Goal: Information Seeking & Learning: Compare options

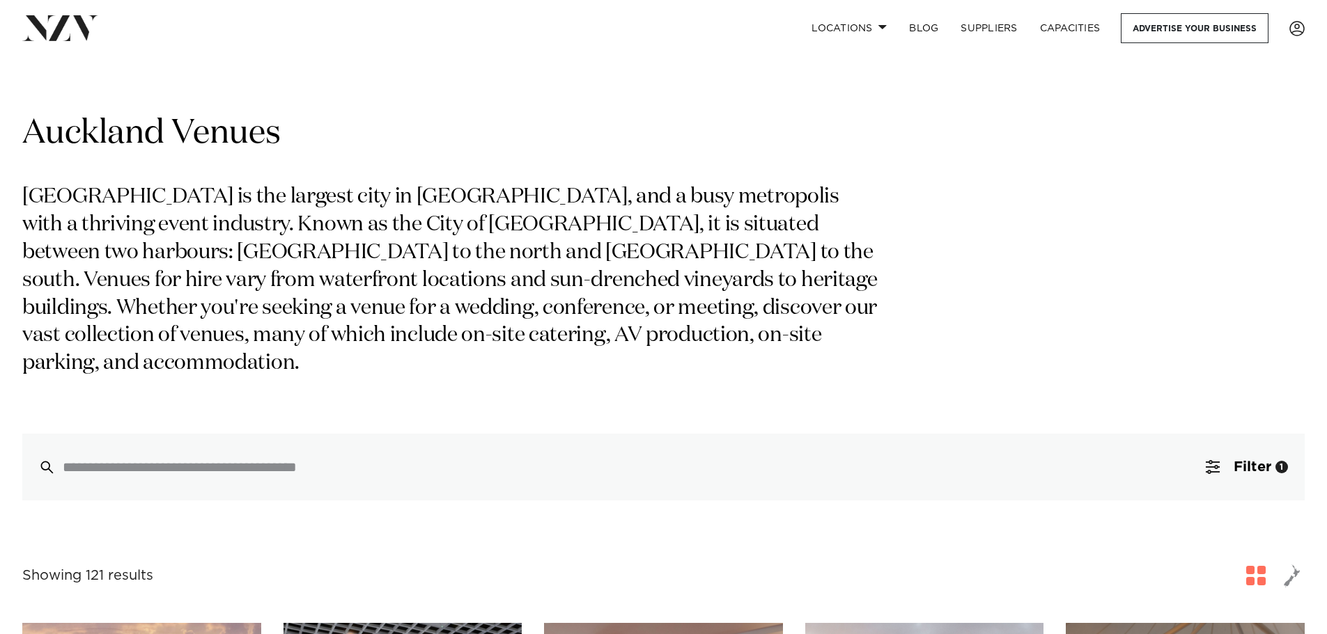
click at [615, 329] on p "Auckland is the largest city in New Zealand, and a busy metropolis with a thriv…" at bounding box center [452, 281] width 861 height 194
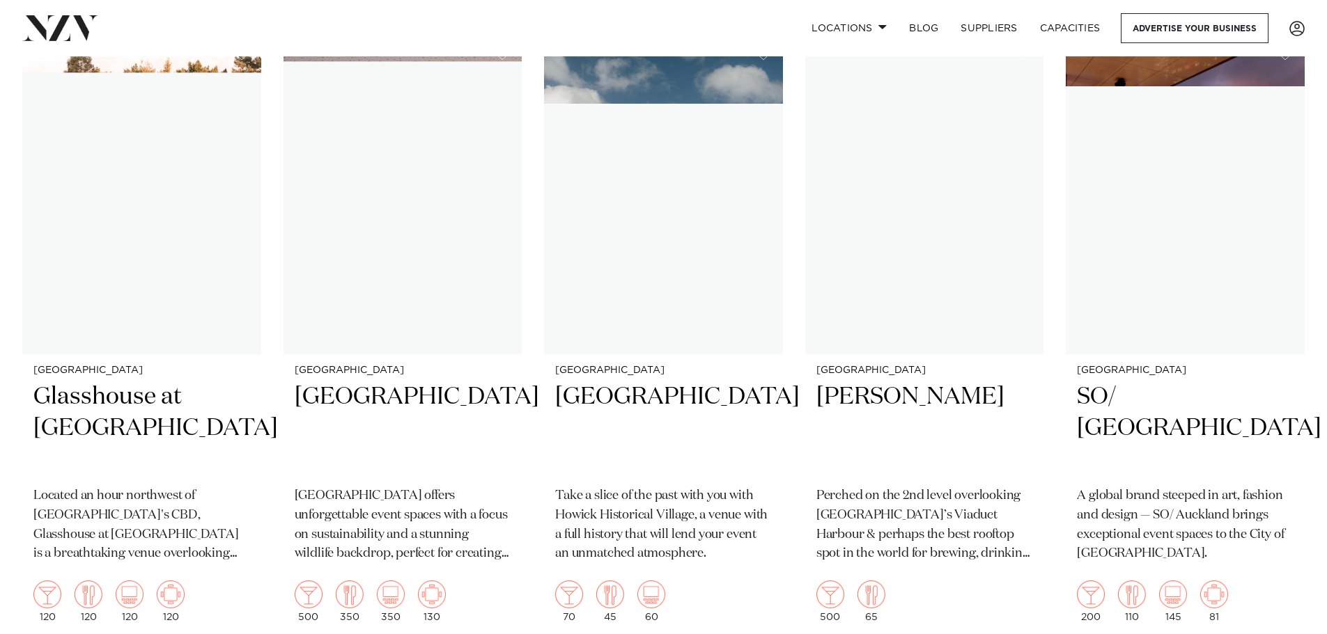
scroll to position [9003, 0]
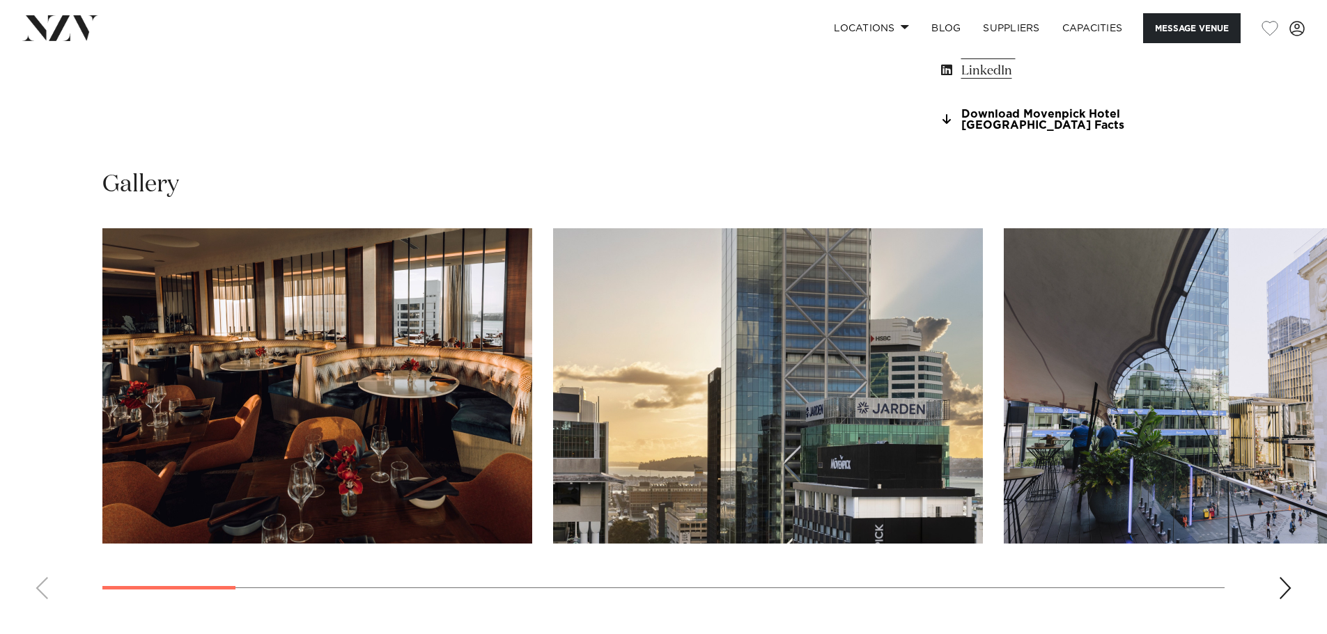
scroll to position [905, 0]
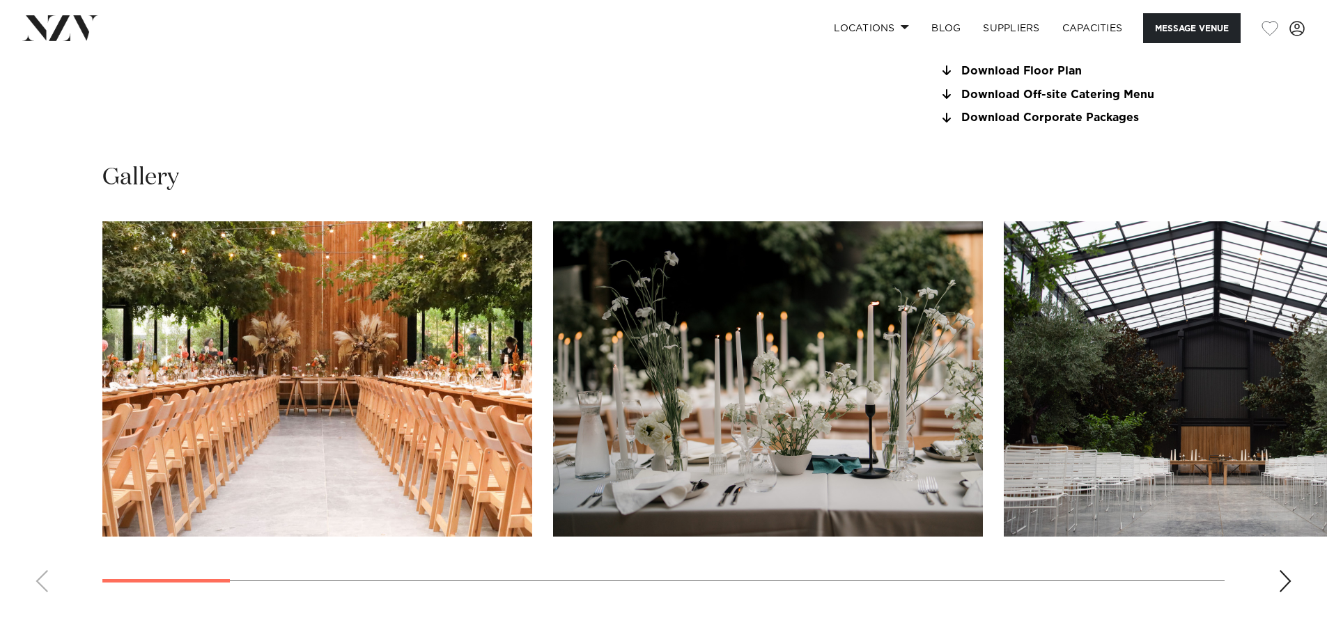
scroll to position [1396, 0]
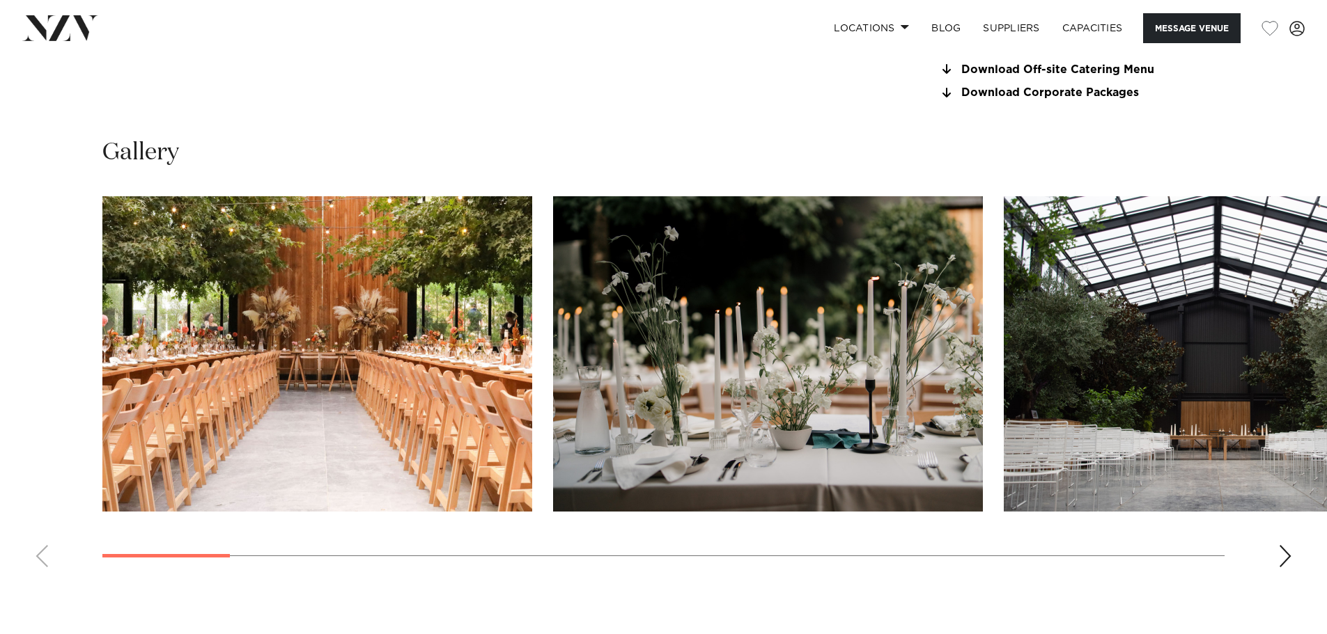
click at [1283, 561] on div "Next slide" at bounding box center [1285, 556] width 14 height 22
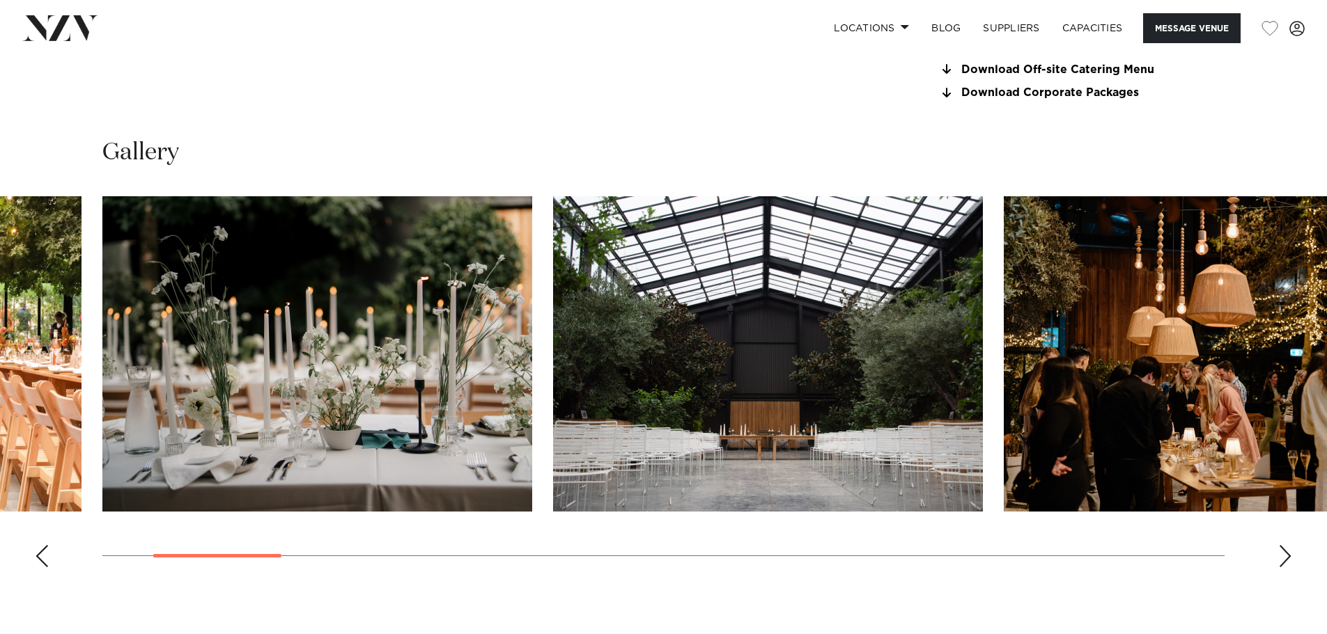
click at [1284, 560] on div "Next slide" at bounding box center [1285, 556] width 14 height 22
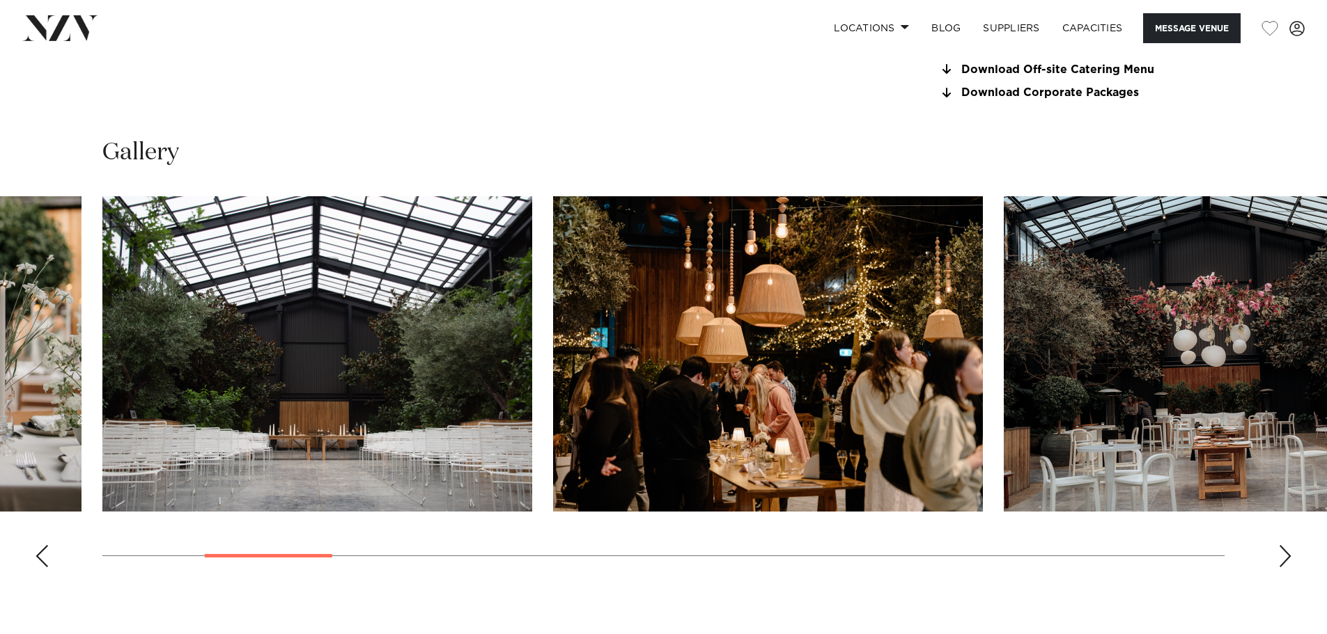
click at [1284, 560] on div "Next slide" at bounding box center [1285, 556] width 14 height 22
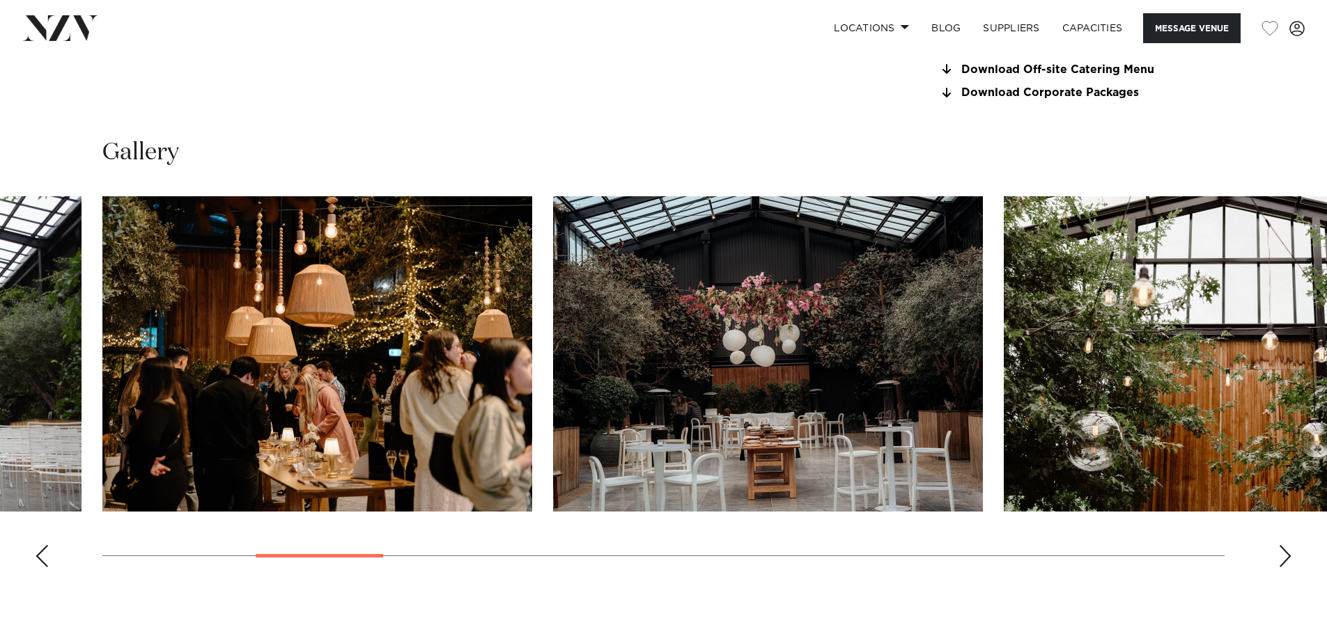
click at [1284, 560] on div "Next slide" at bounding box center [1285, 556] width 14 height 22
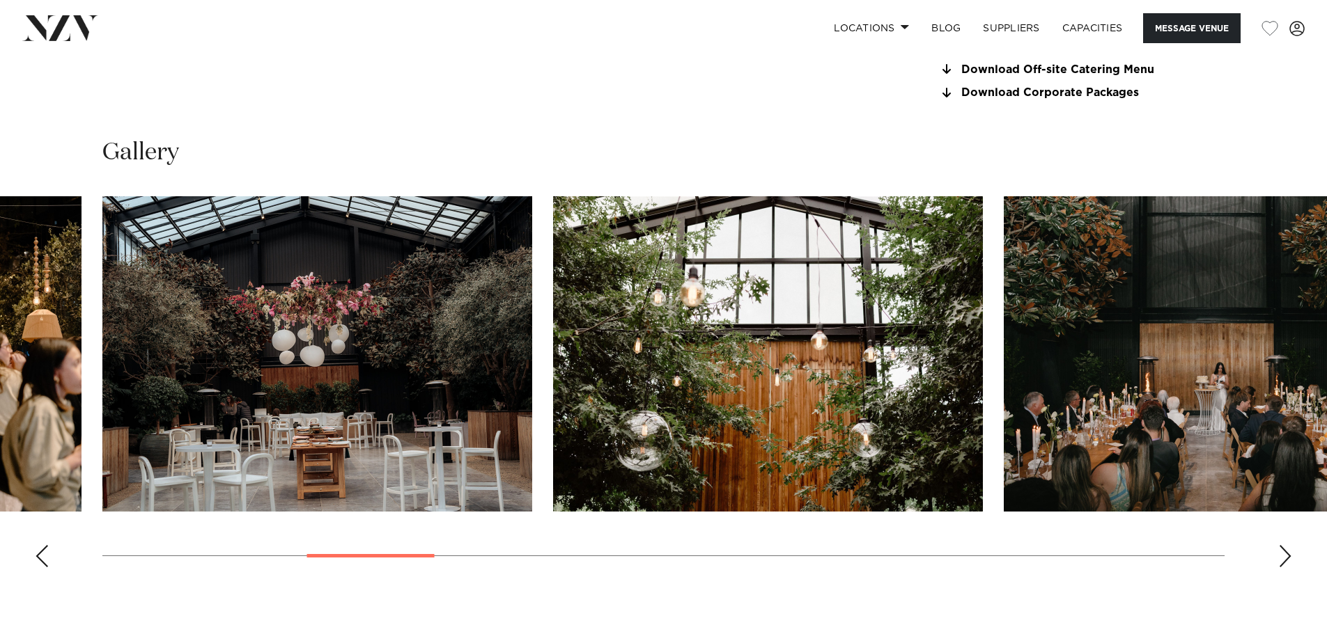
click at [1284, 560] on div "Next slide" at bounding box center [1285, 556] width 14 height 22
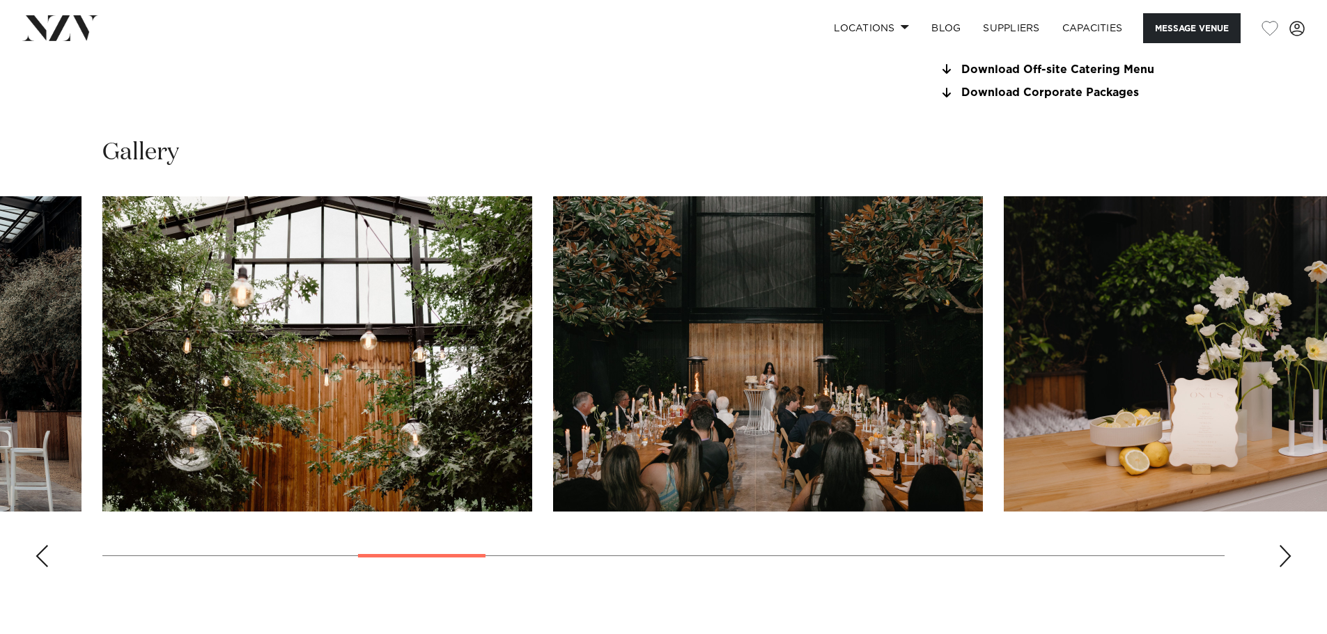
click at [1284, 560] on div "Next slide" at bounding box center [1285, 556] width 14 height 22
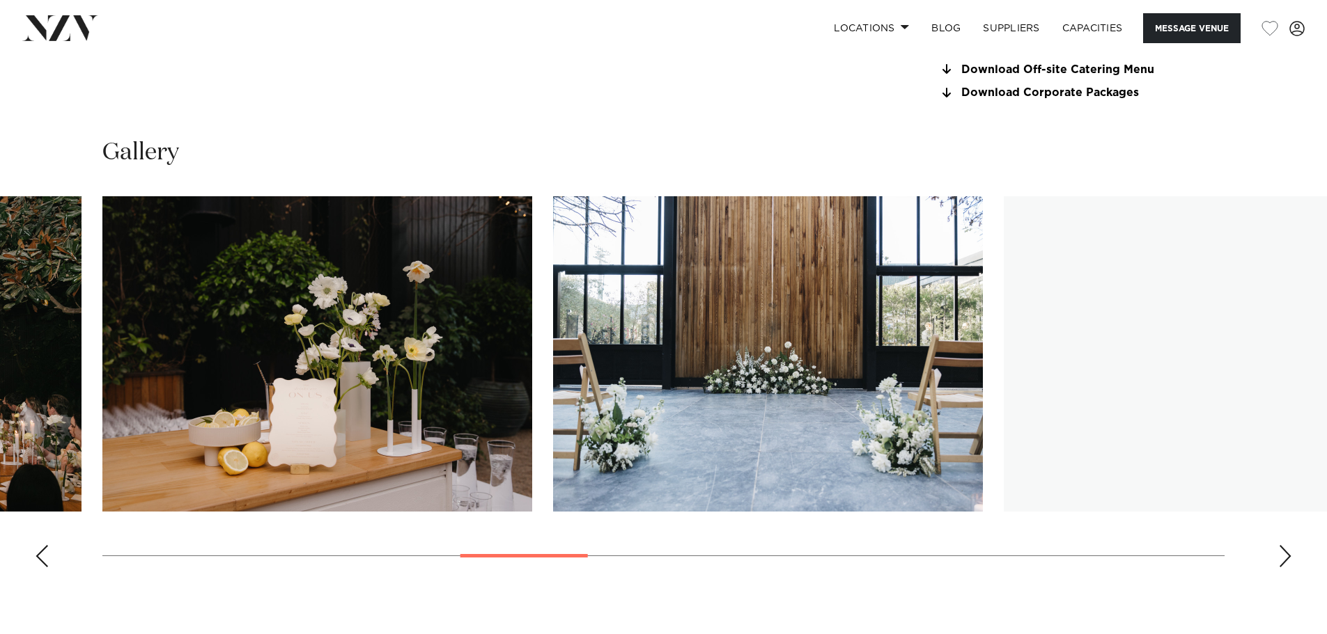
click at [1284, 560] on div "Next slide" at bounding box center [1285, 556] width 14 height 22
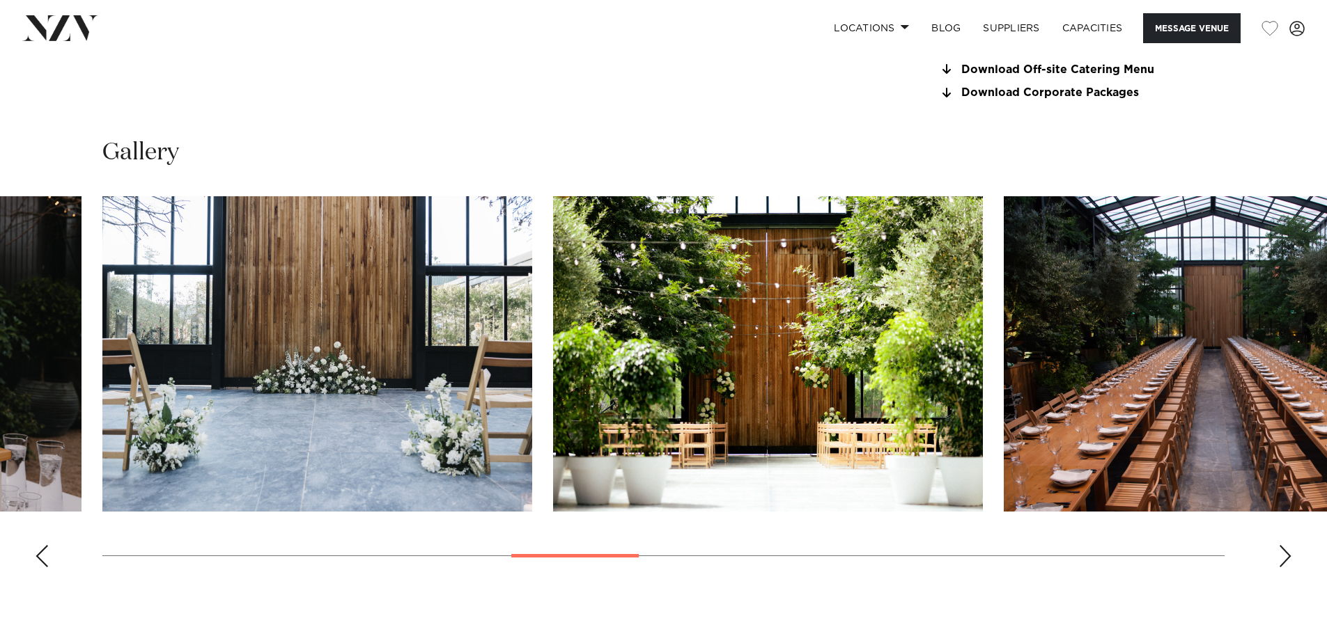
click at [1284, 560] on div "Next slide" at bounding box center [1285, 556] width 14 height 22
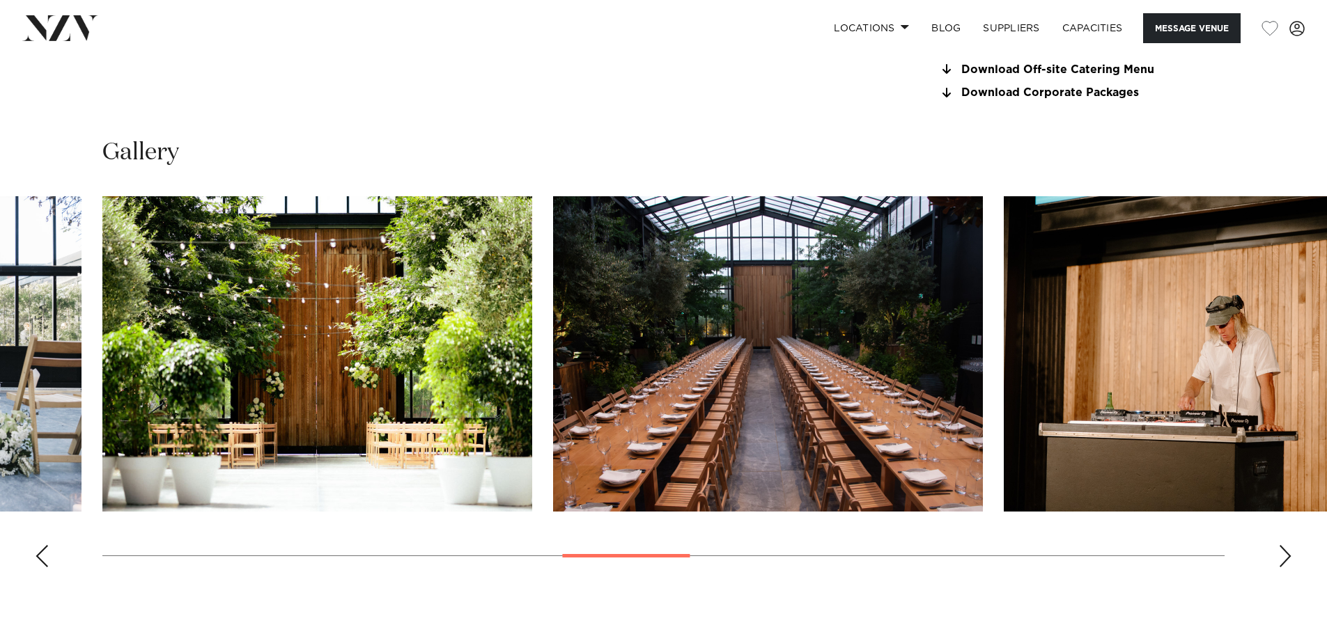
click at [1284, 560] on div "Next slide" at bounding box center [1285, 556] width 14 height 22
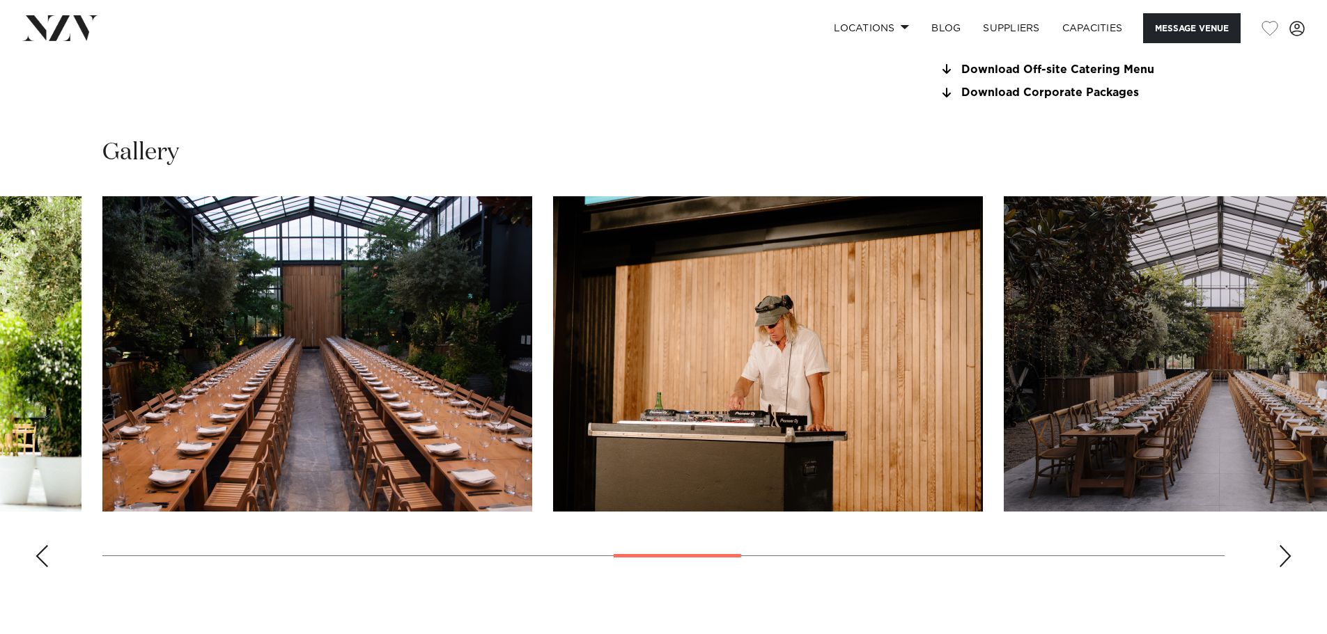
click at [1284, 560] on div "Next slide" at bounding box center [1285, 556] width 14 height 22
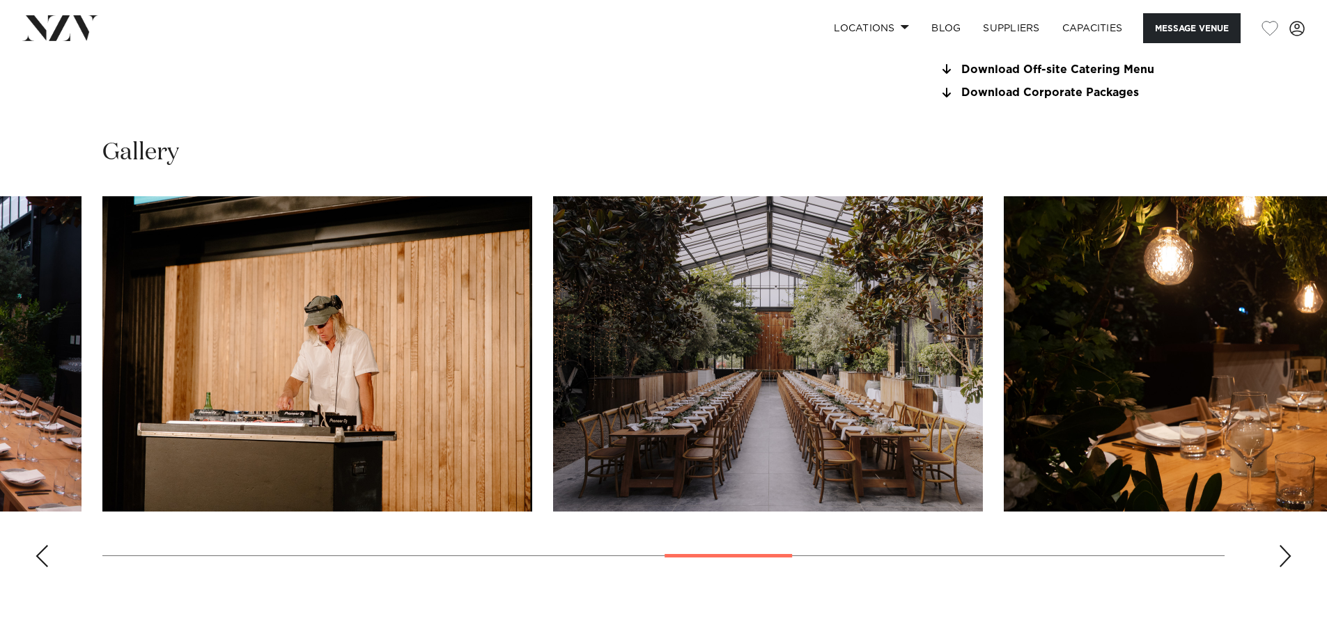
click at [1284, 560] on div "Next slide" at bounding box center [1285, 556] width 14 height 22
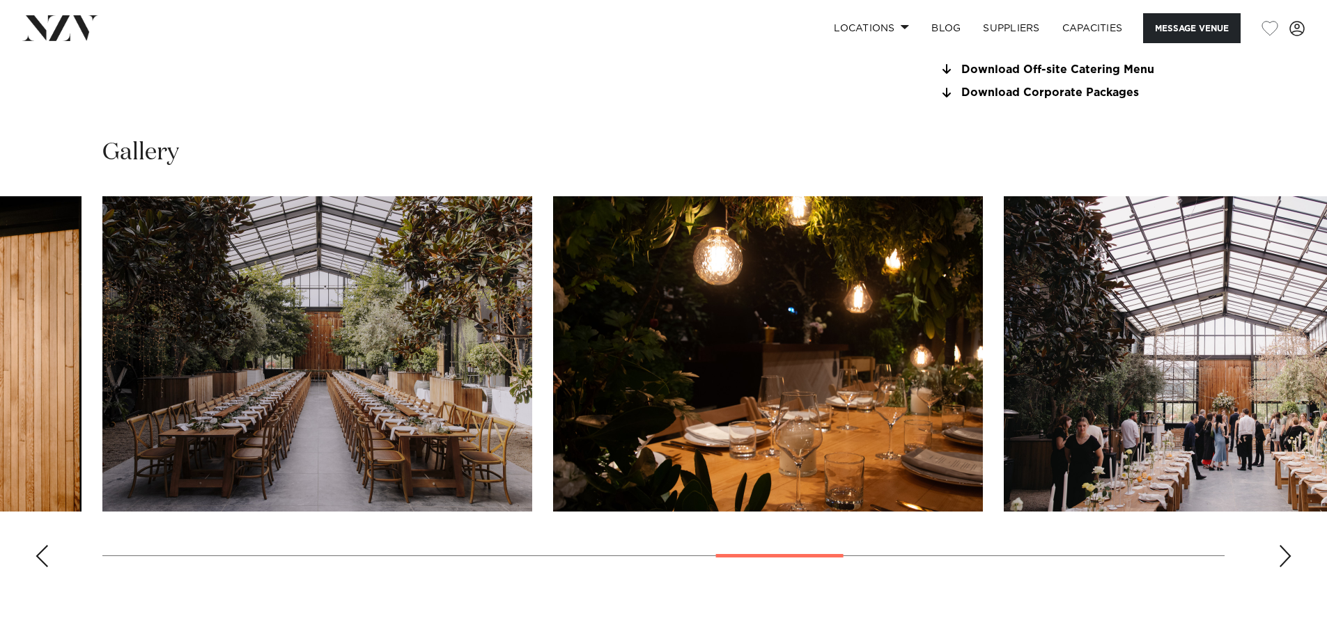
click at [1284, 560] on div "Next slide" at bounding box center [1285, 556] width 14 height 22
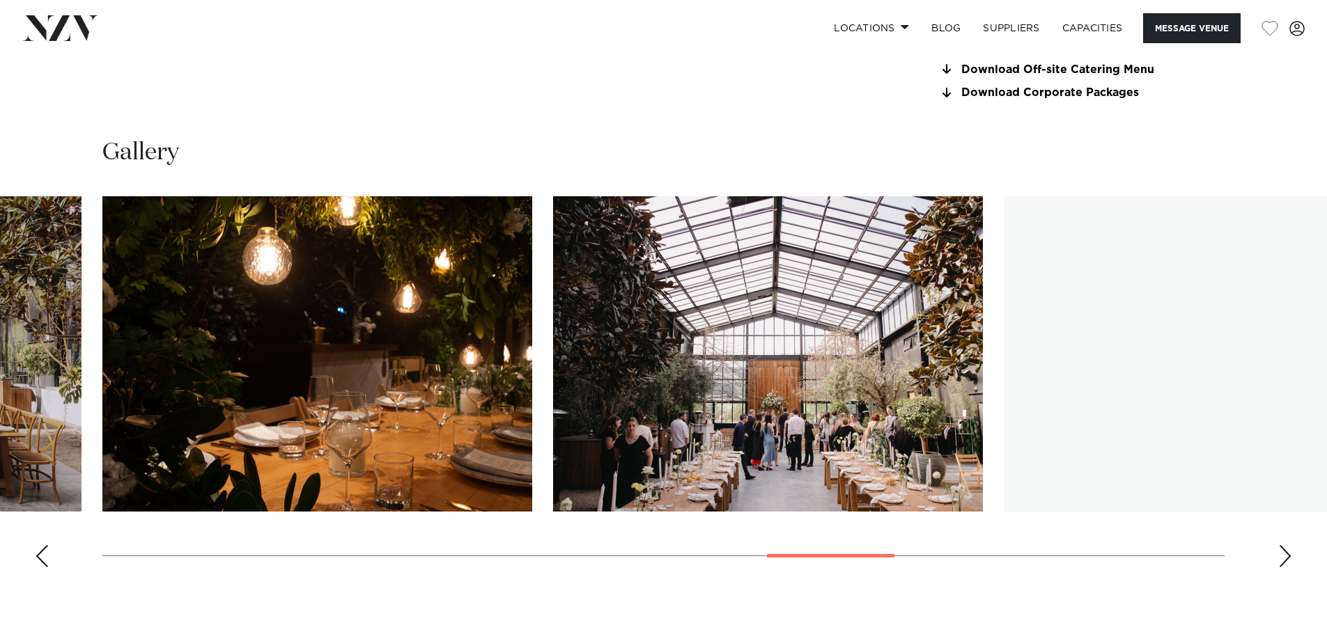
click at [1284, 560] on div "Next slide" at bounding box center [1285, 556] width 14 height 22
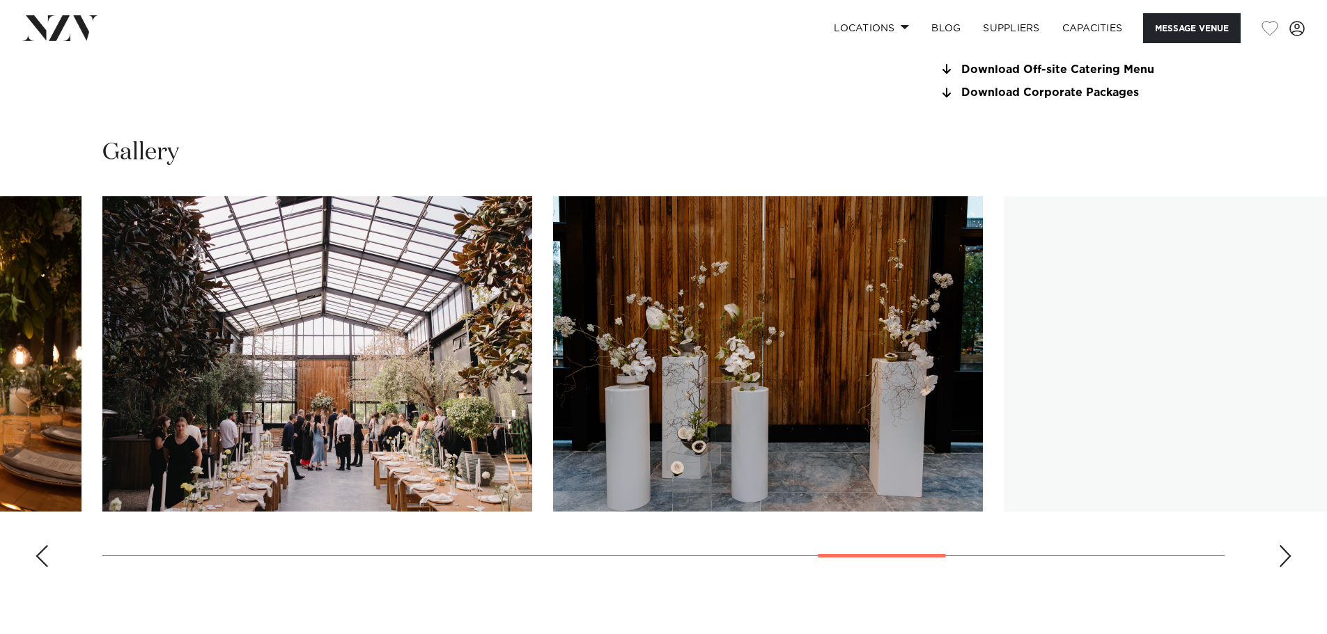
click at [1284, 560] on div "Next slide" at bounding box center [1285, 556] width 14 height 22
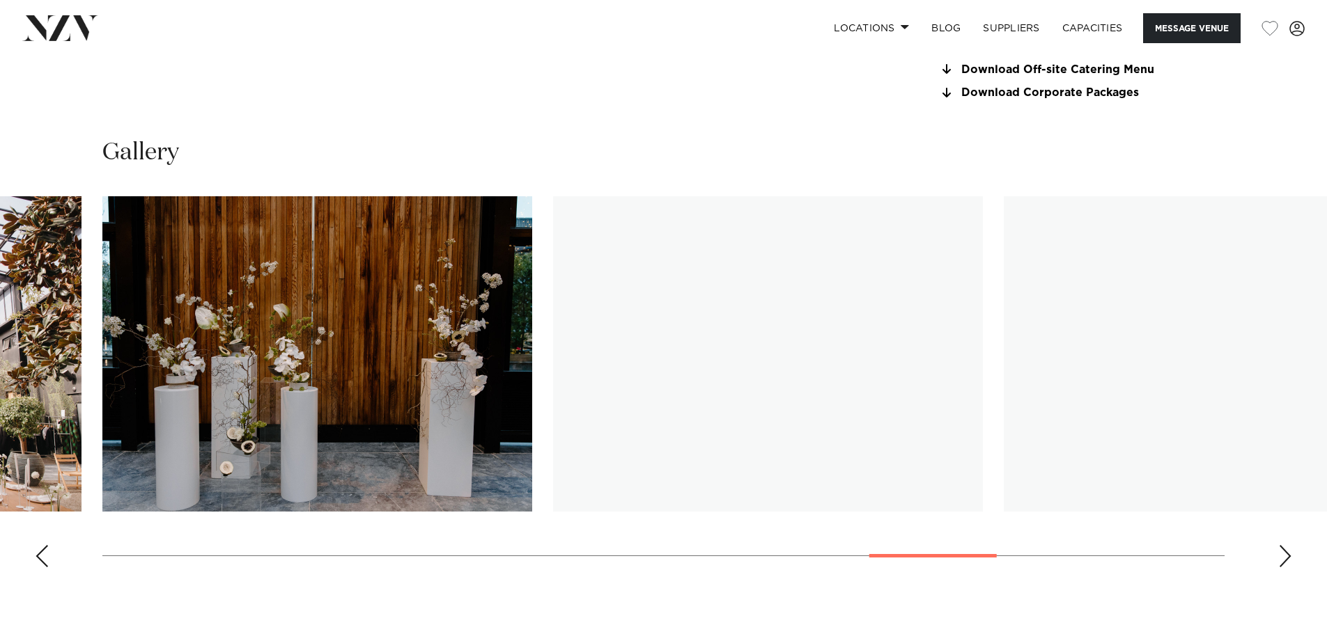
click at [1284, 560] on div "Next slide" at bounding box center [1285, 556] width 14 height 22
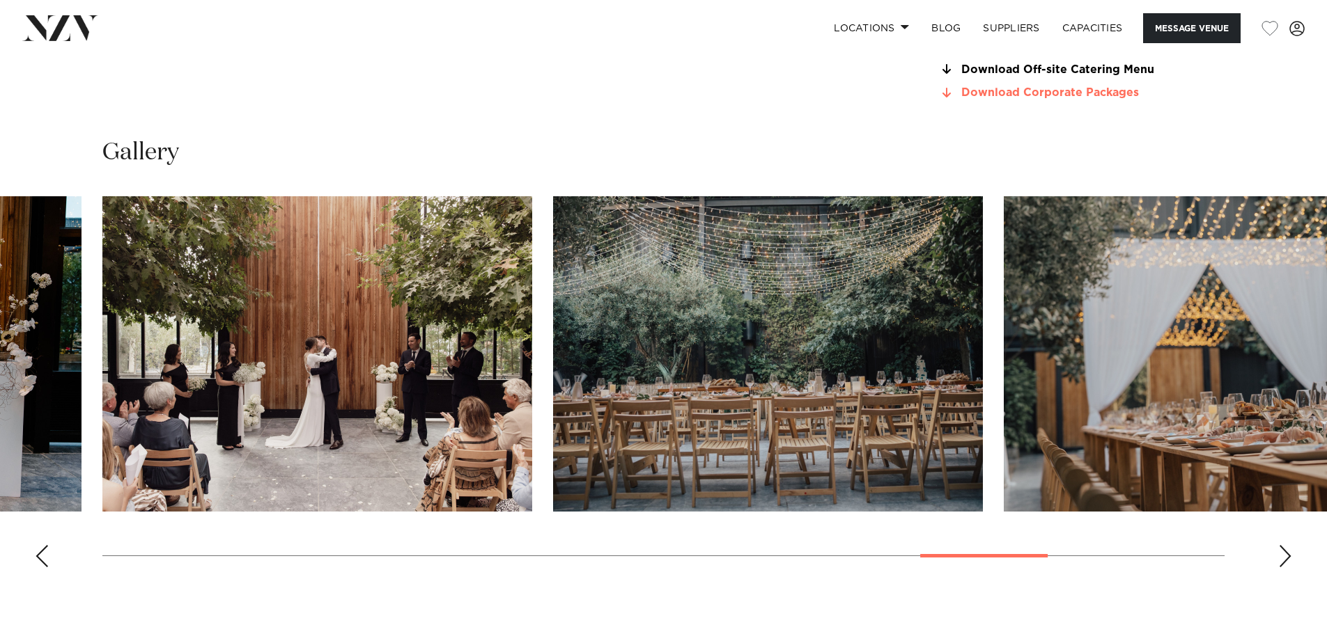
click at [1061, 91] on link "Download Corporate Packages" at bounding box center [1051, 93] width 227 height 13
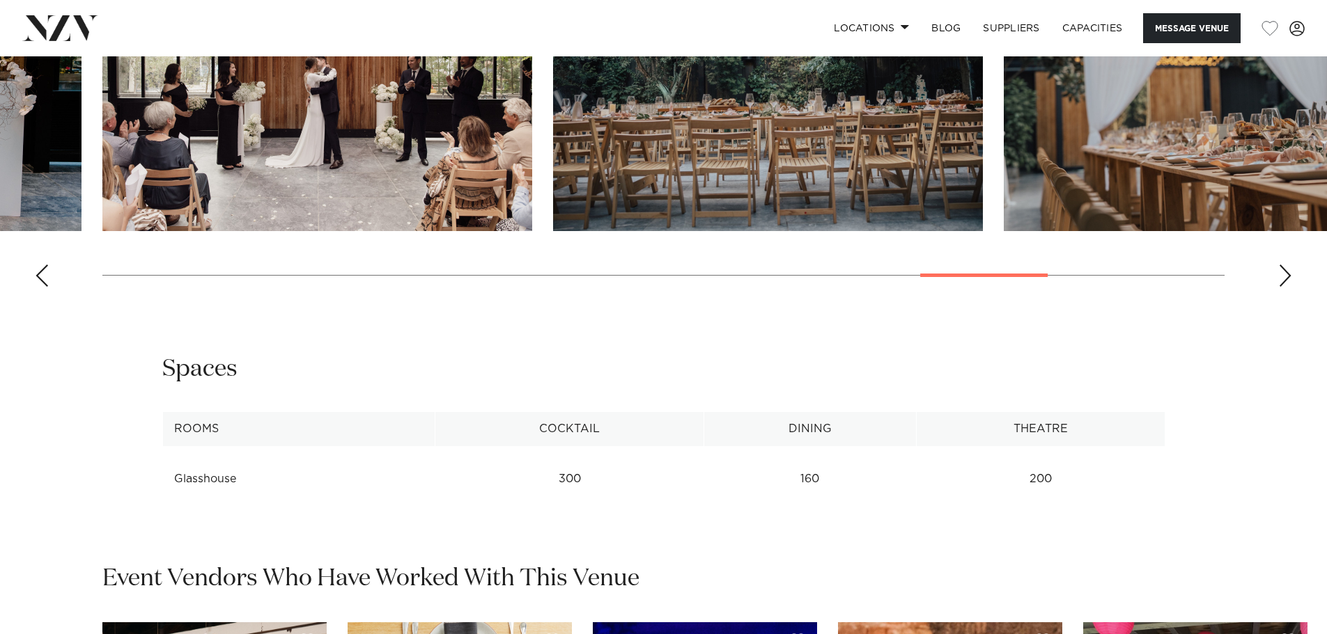
scroll to position [1674, 0]
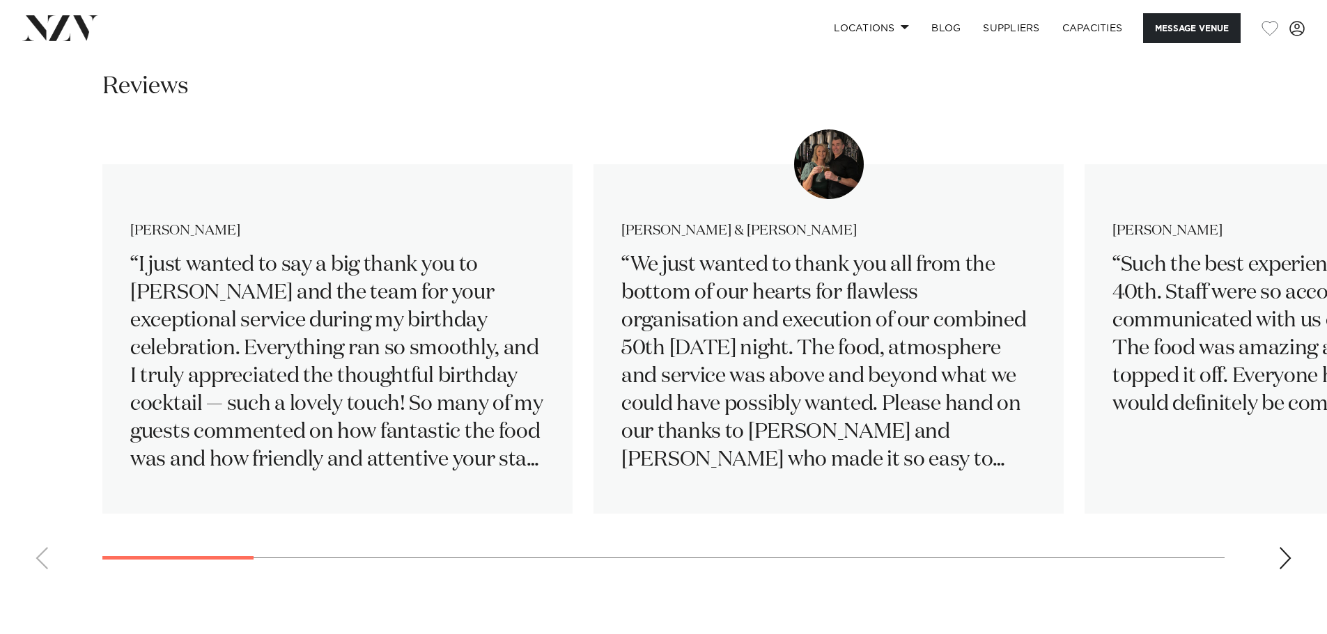
scroll to position [1914, 0]
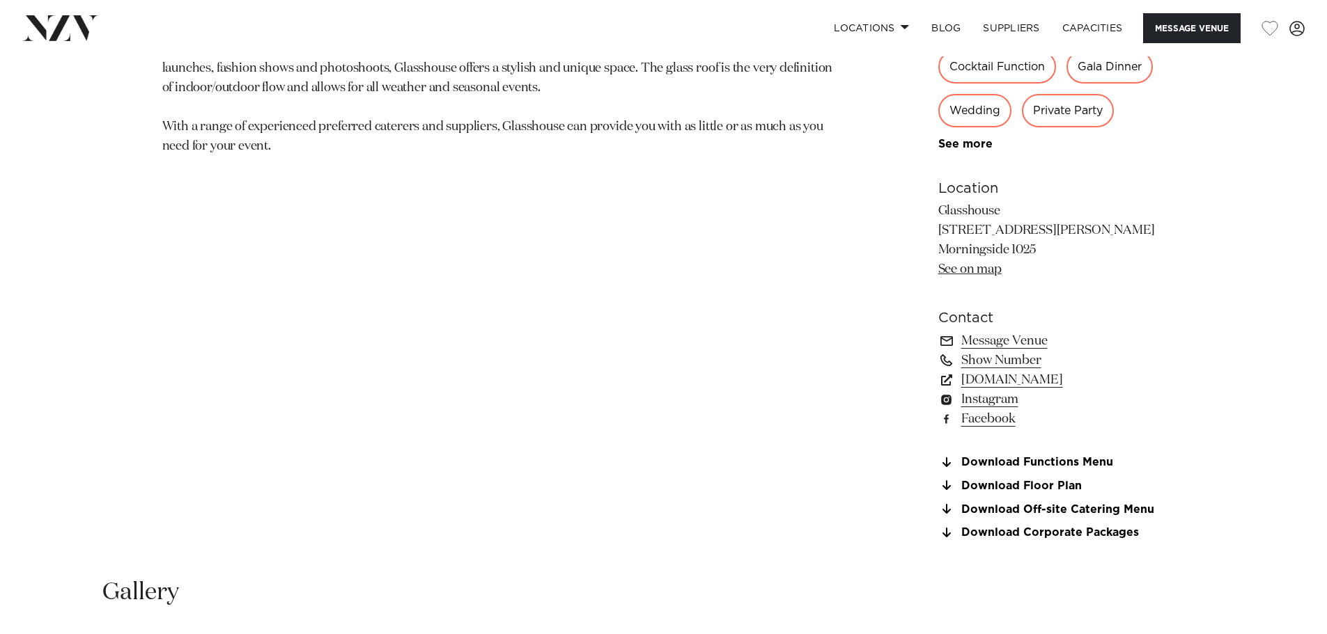
scroll to position [1011, 0]
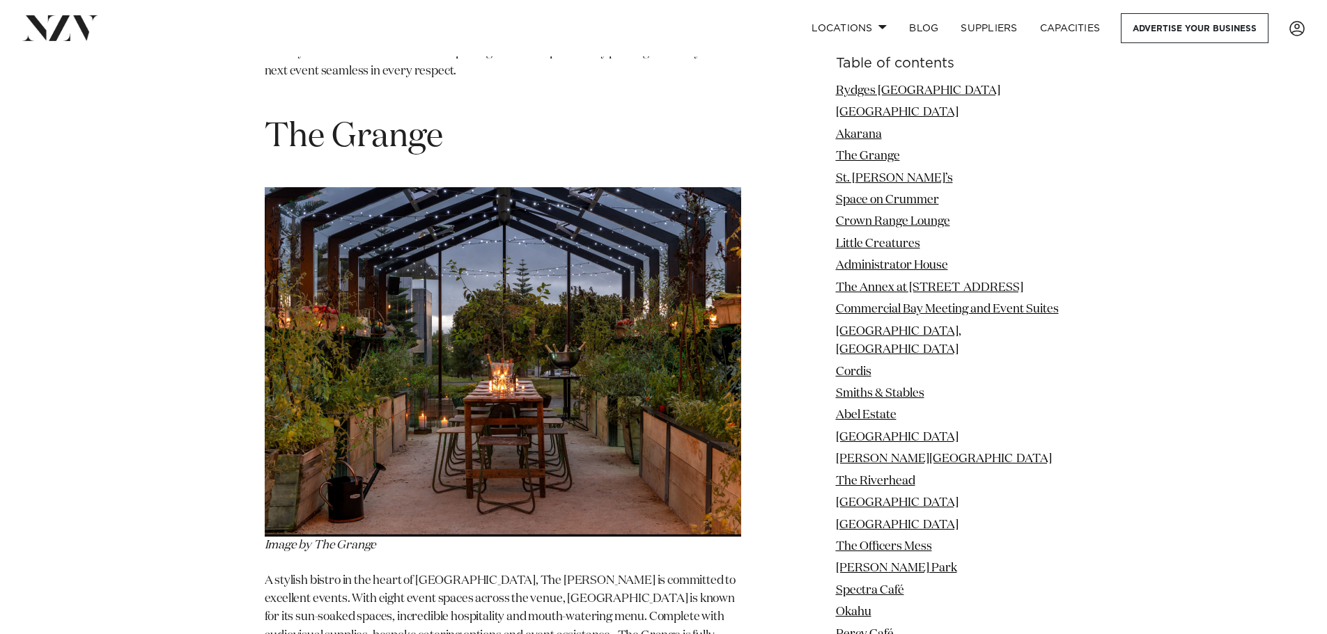
scroll to position [4040, 0]
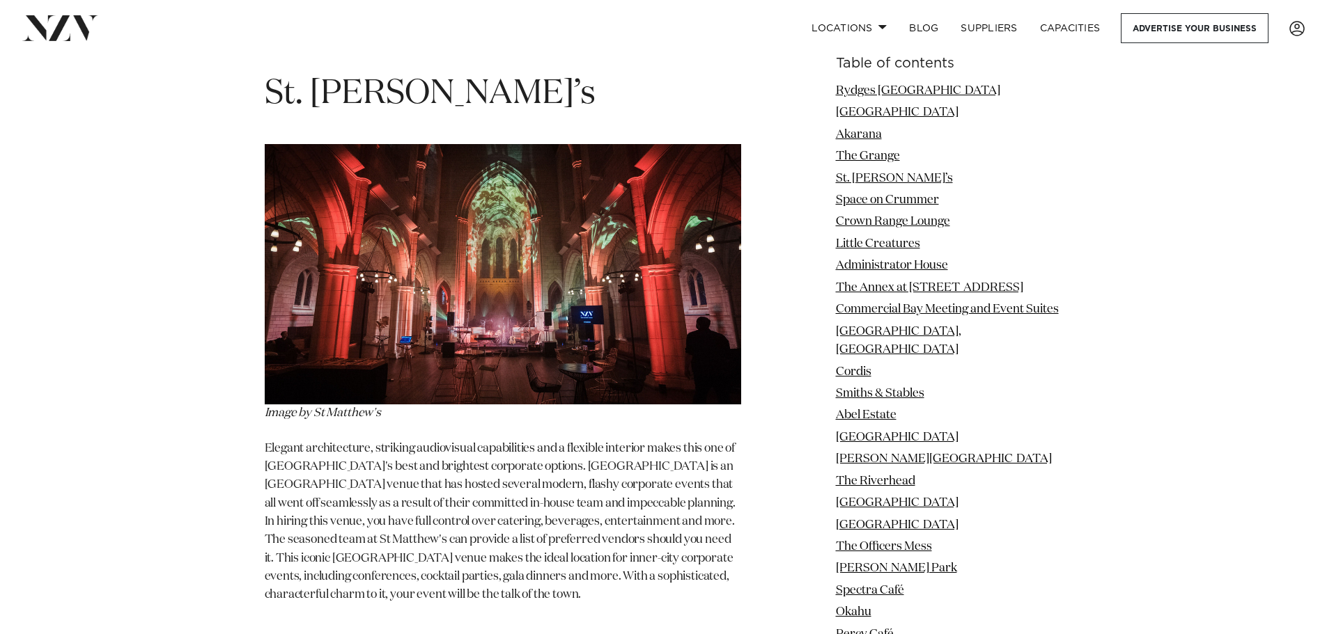
click at [601, 443] on span "Elegant architecture, striking audiovisual capabilities and a flexible interior…" at bounding box center [500, 522] width 471 height 159
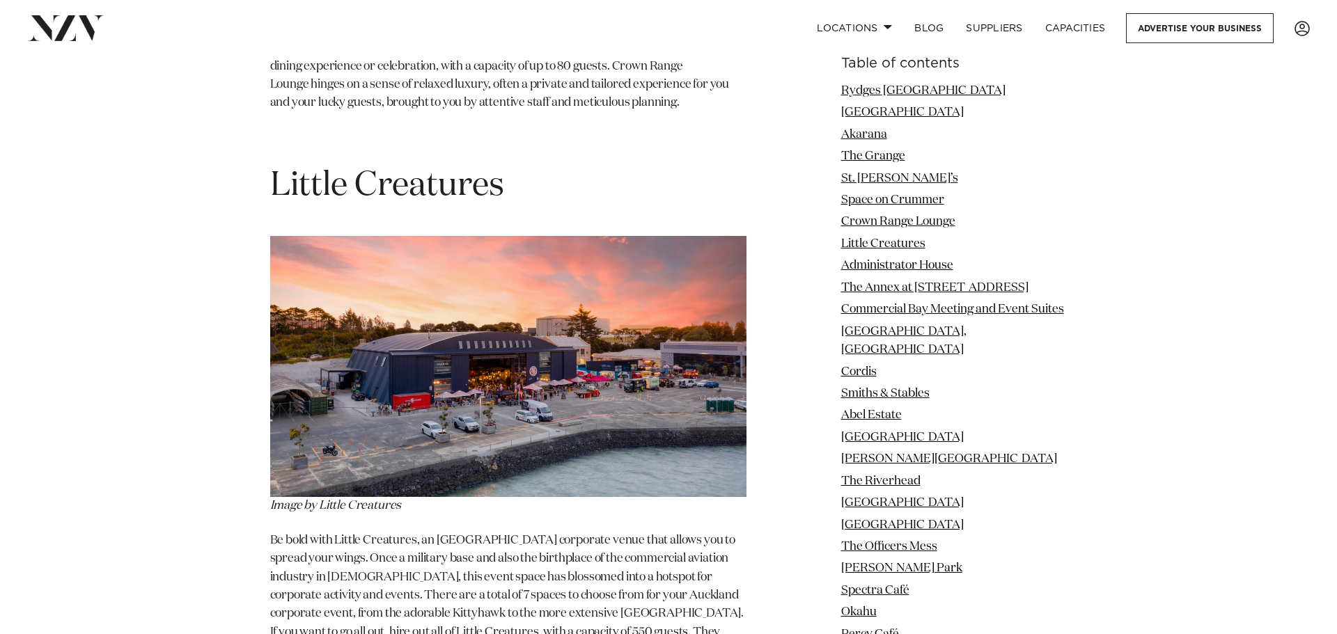
scroll to position [5711, 0]
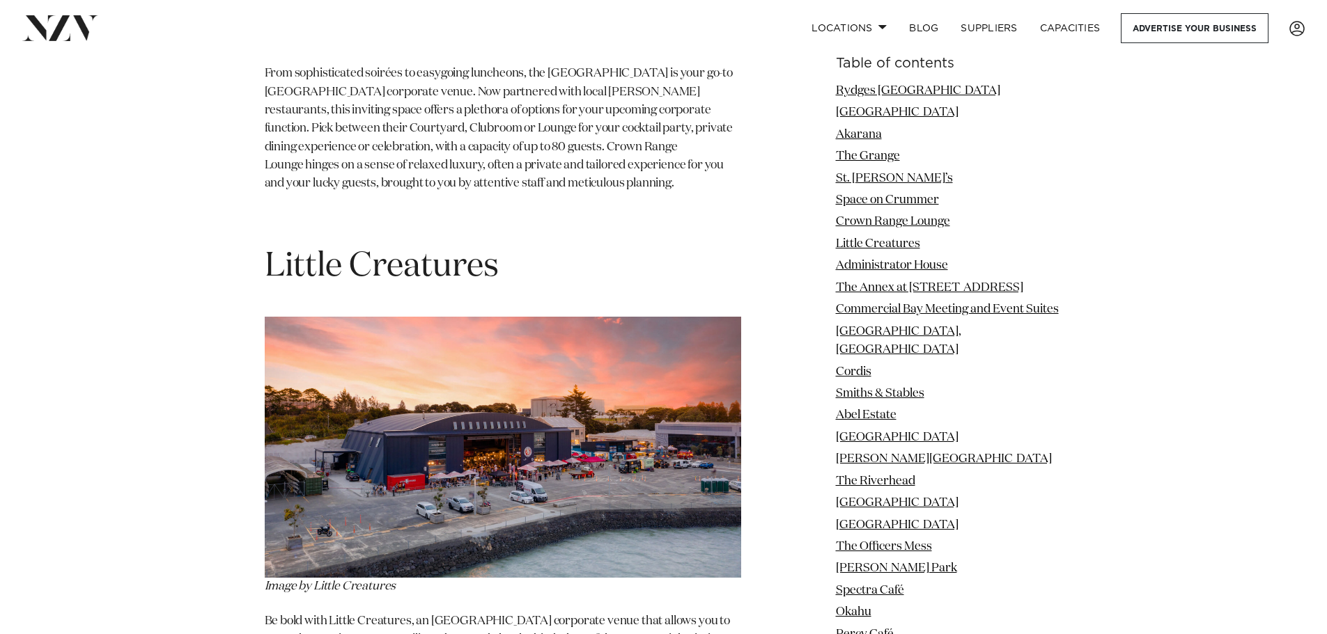
click at [387, 250] on span "Little Creatures" at bounding box center [382, 266] width 234 height 33
click at [380, 317] on img at bounding box center [503, 447] width 476 height 261
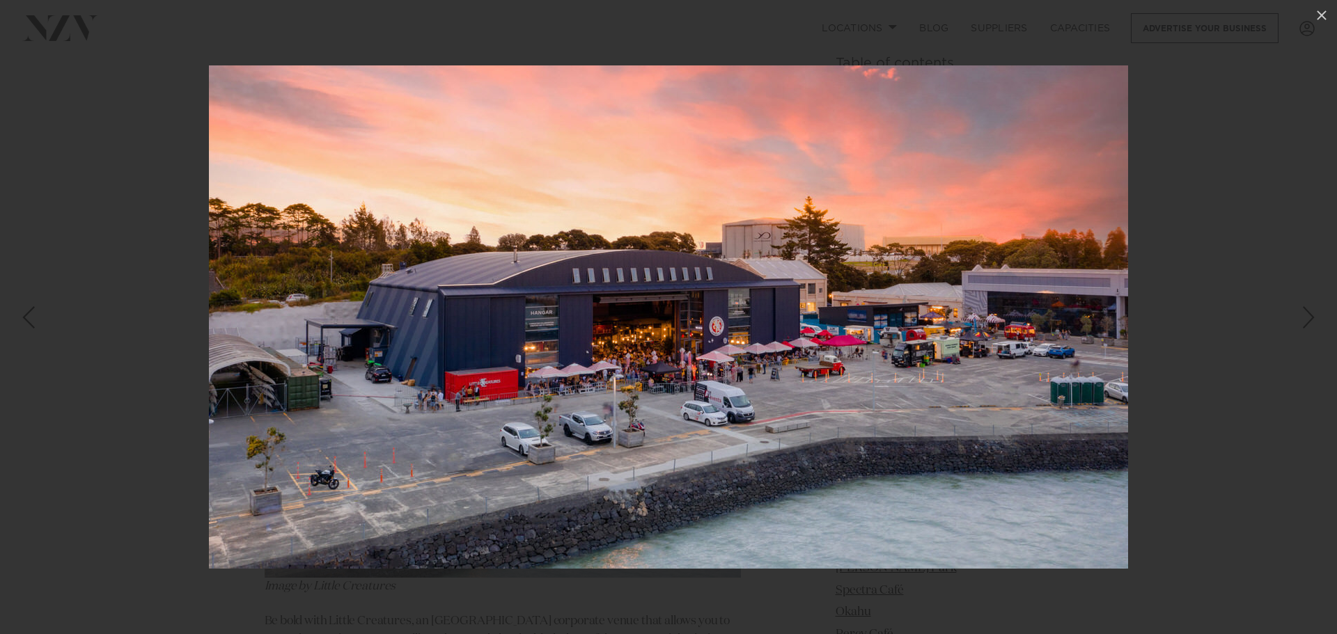
click at [433, 364] on img at bounding box center [668, 317] width 919 height 504
click at [189, 366] on div at bounding box center [668, 317] width 1337 height 634
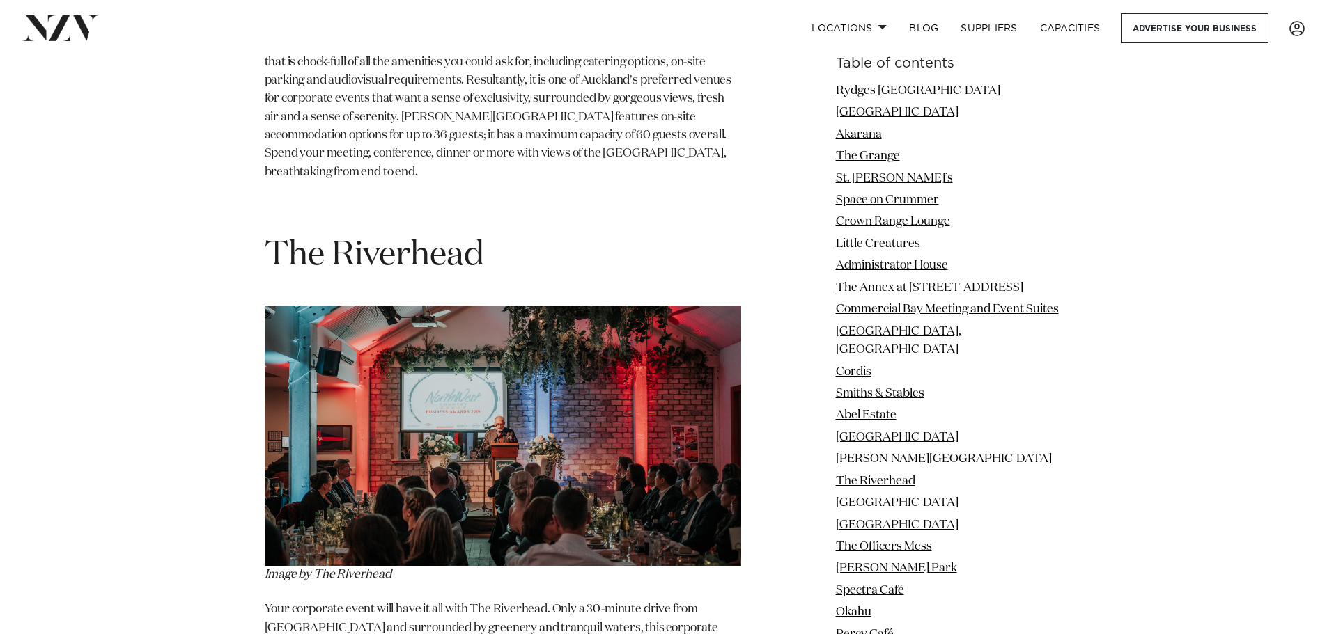
scroll to position [11876, 0]
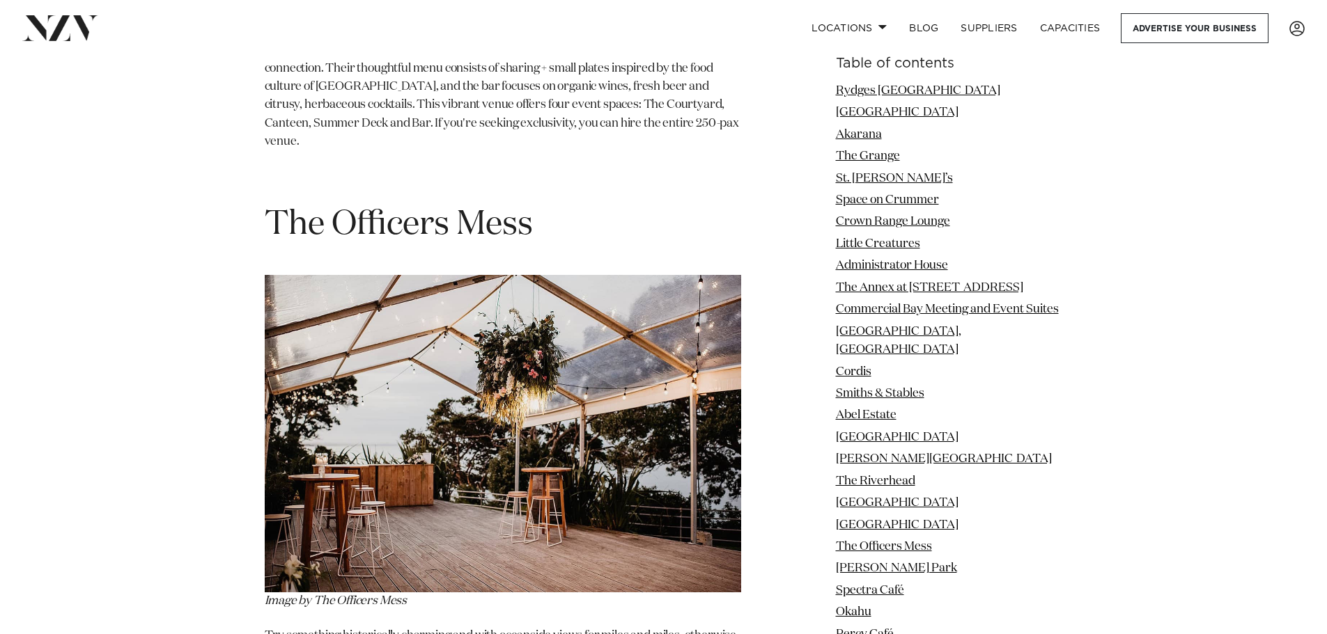
scroll to position [13811, 0]
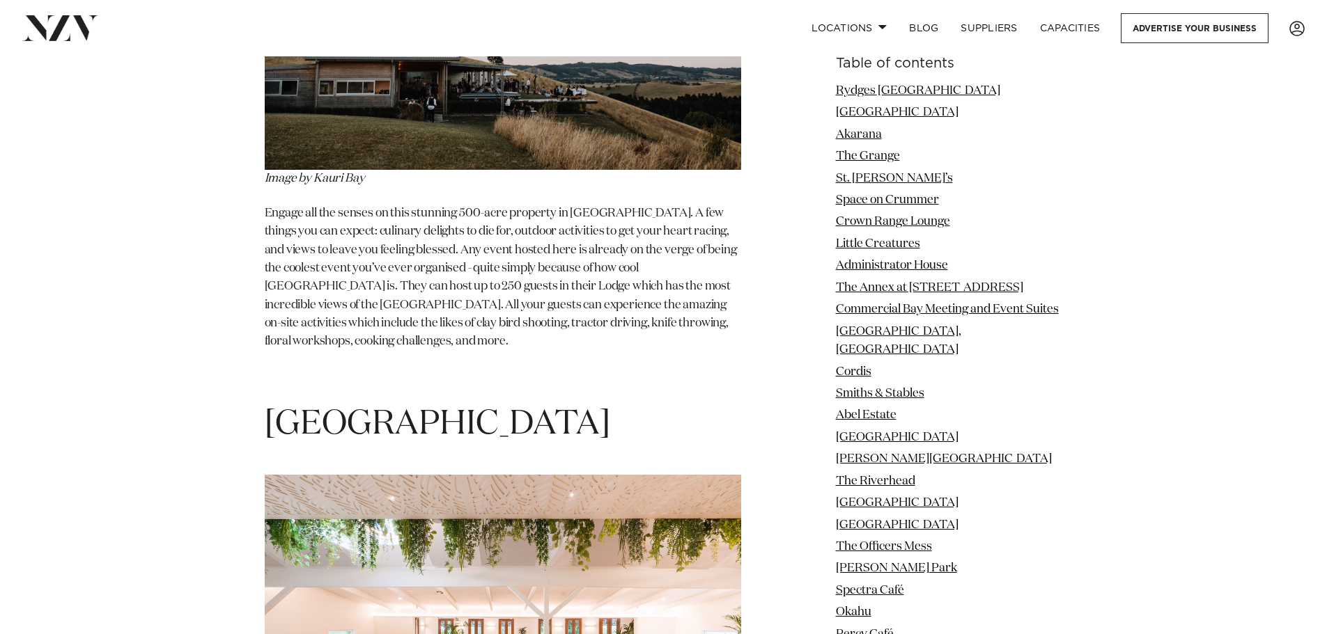
scroll to position [19824, 0]
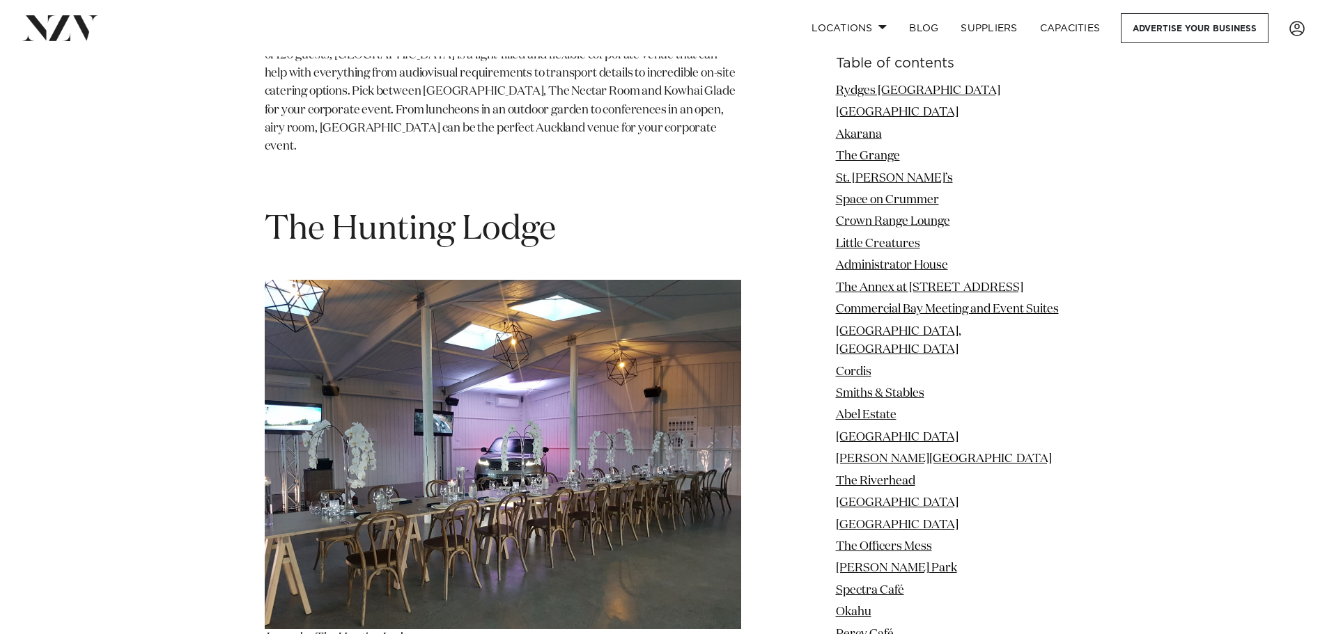
scroll to position [20539, 0]
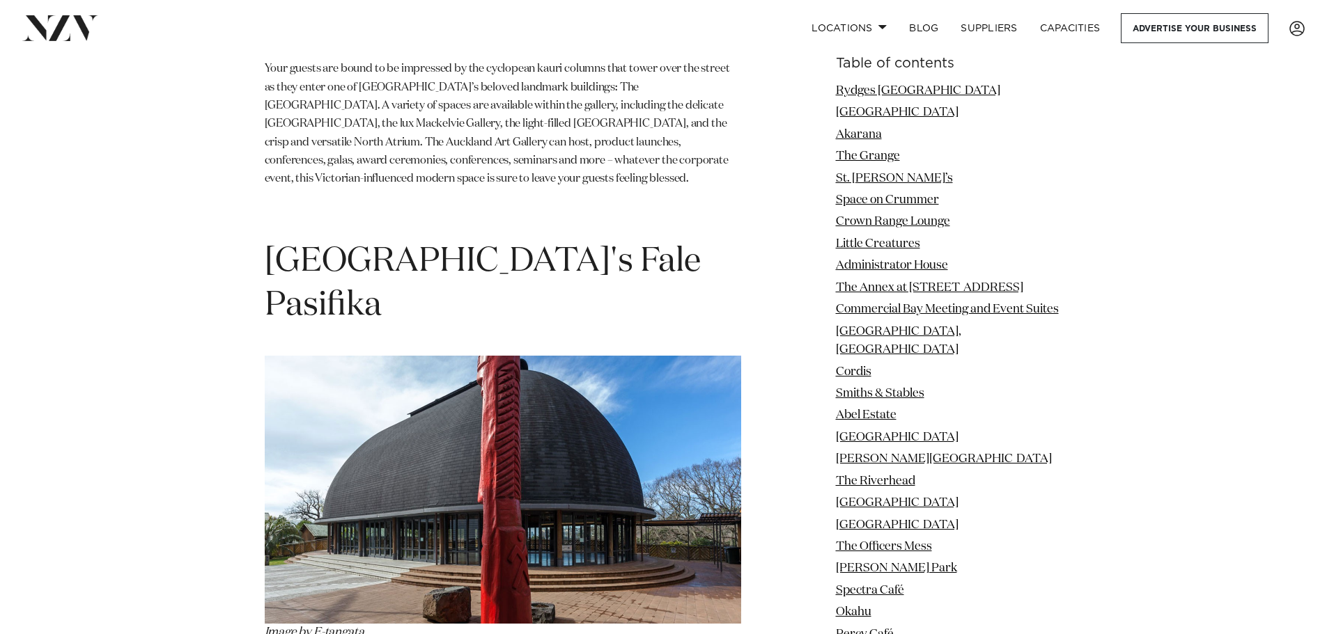
scroll to position [21653, 0]
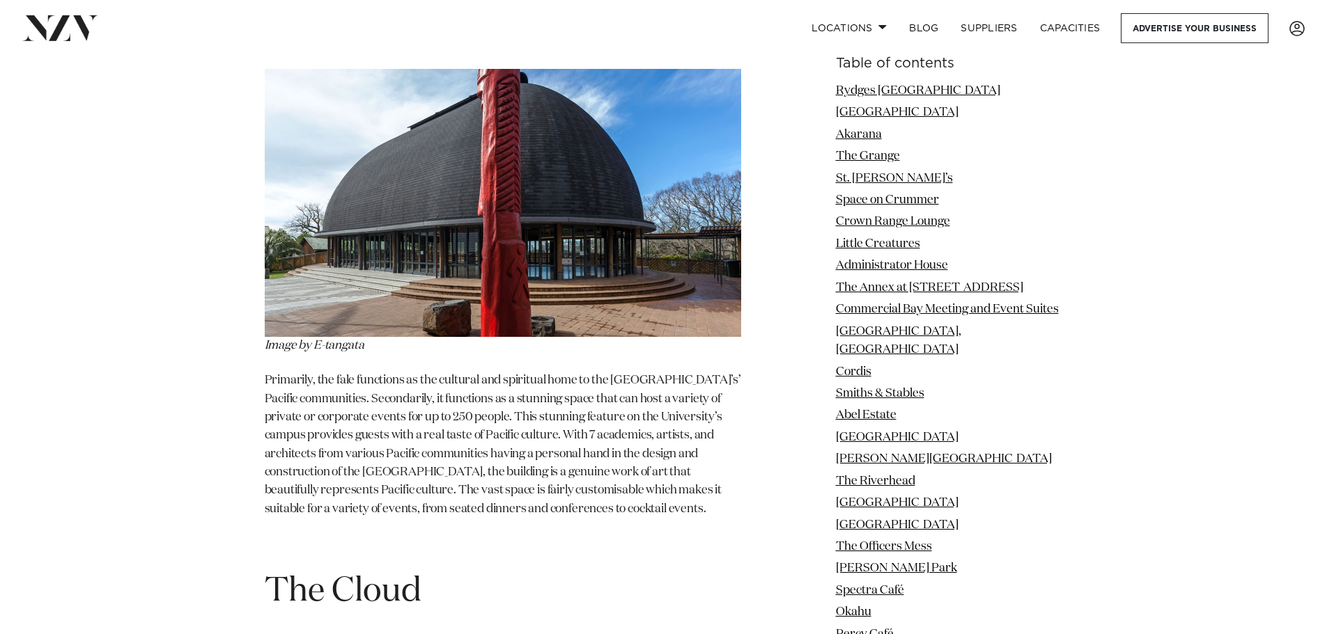
scroll to position [22210, 0]
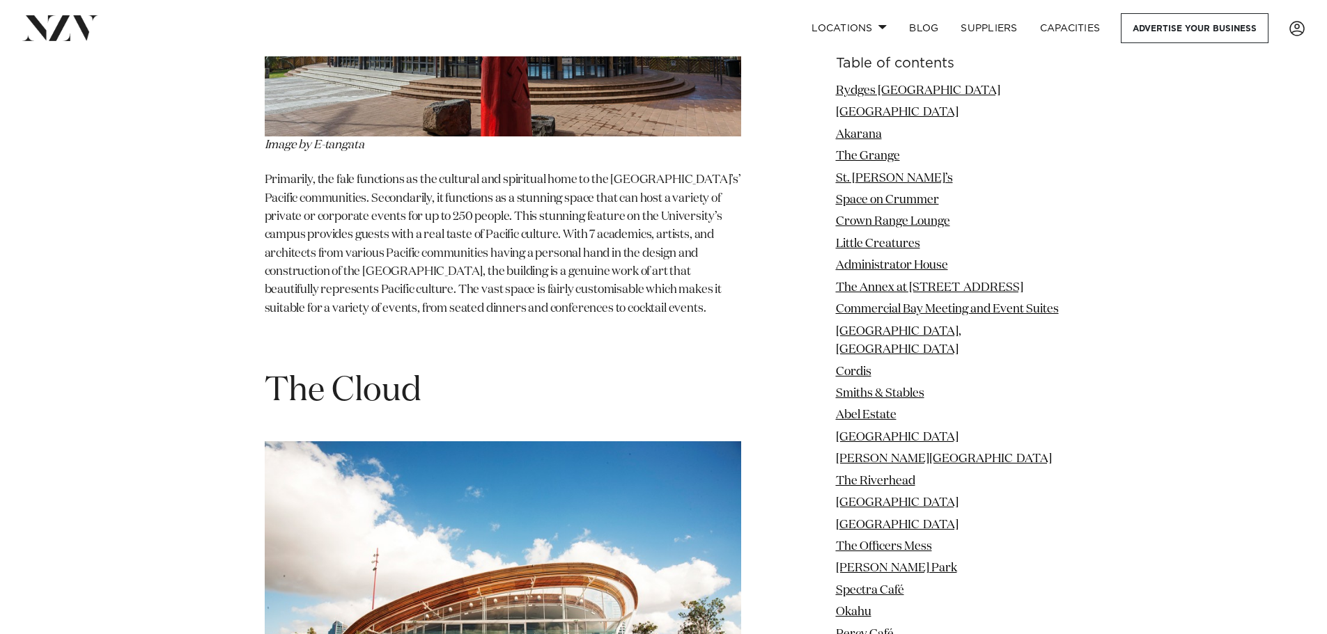
drag, startPoint x: 451, startPoint y: 289, endPoint x: 396, endPoint y: 286, distance: 55.1
copy p "The Cloud"
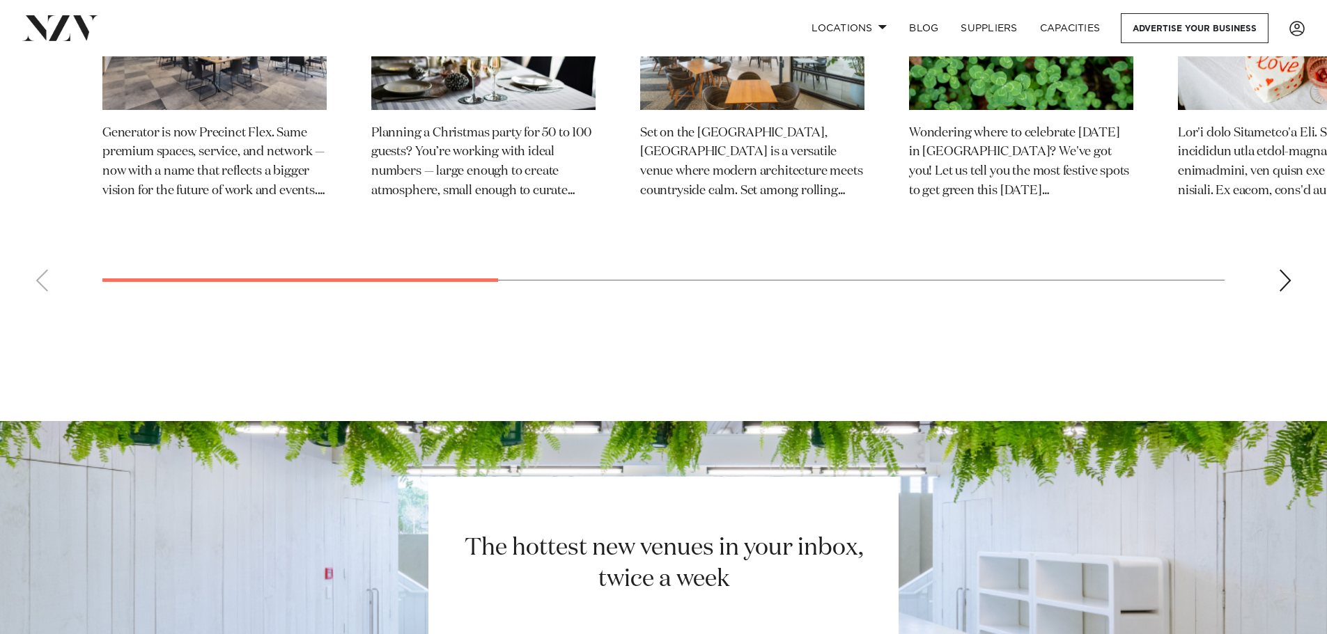
scroll to position [24064, 0]
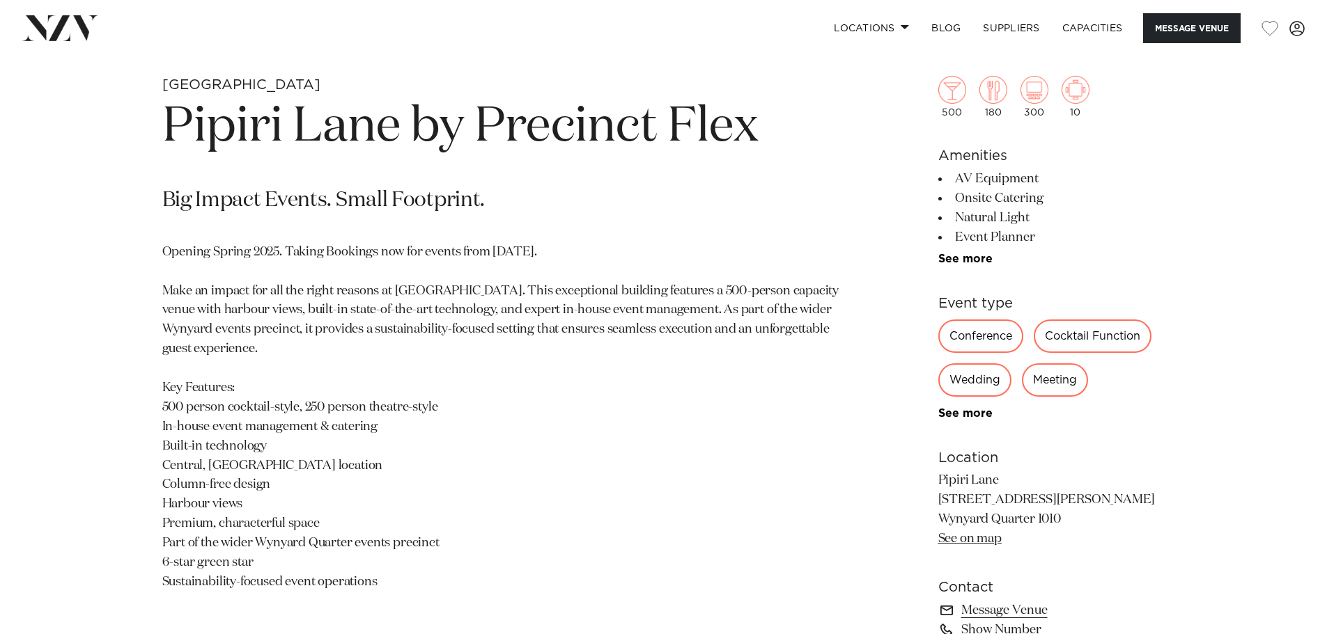
scroll to position [645, 0]
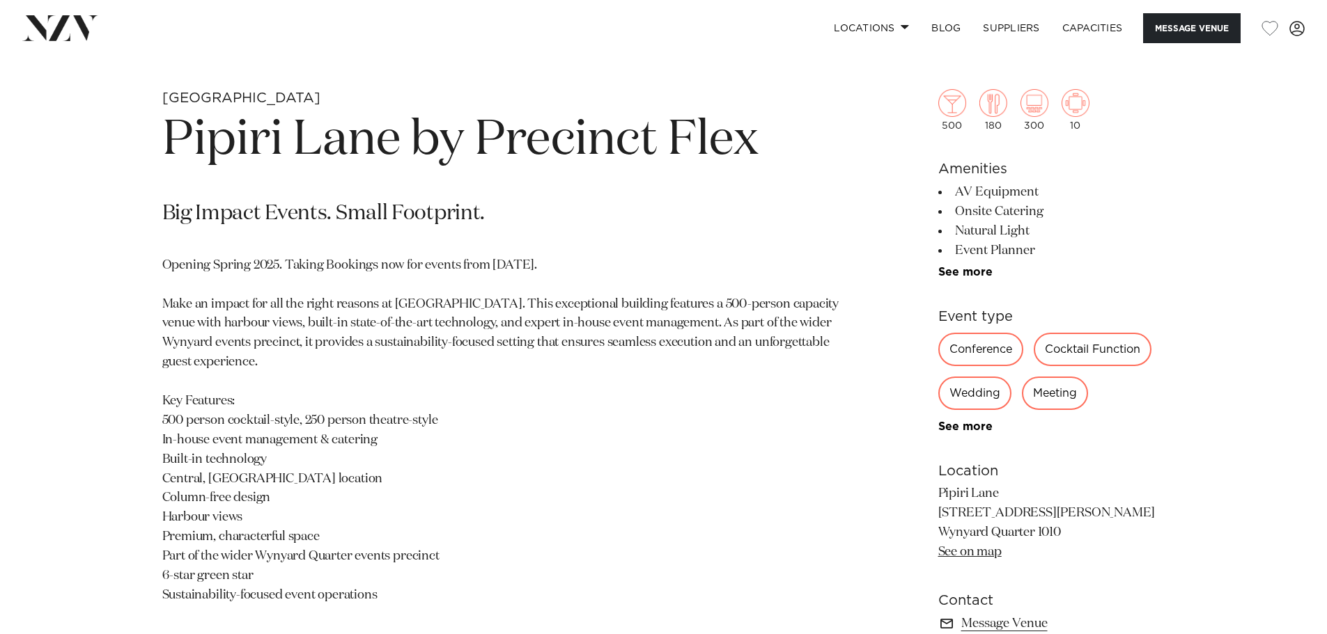
click at [717, 281] on p "Opening Spring 2025. Taking Bookings now for events from [DATE]. Make an impact…" at bounding box center [500, 431] width 677 height 350
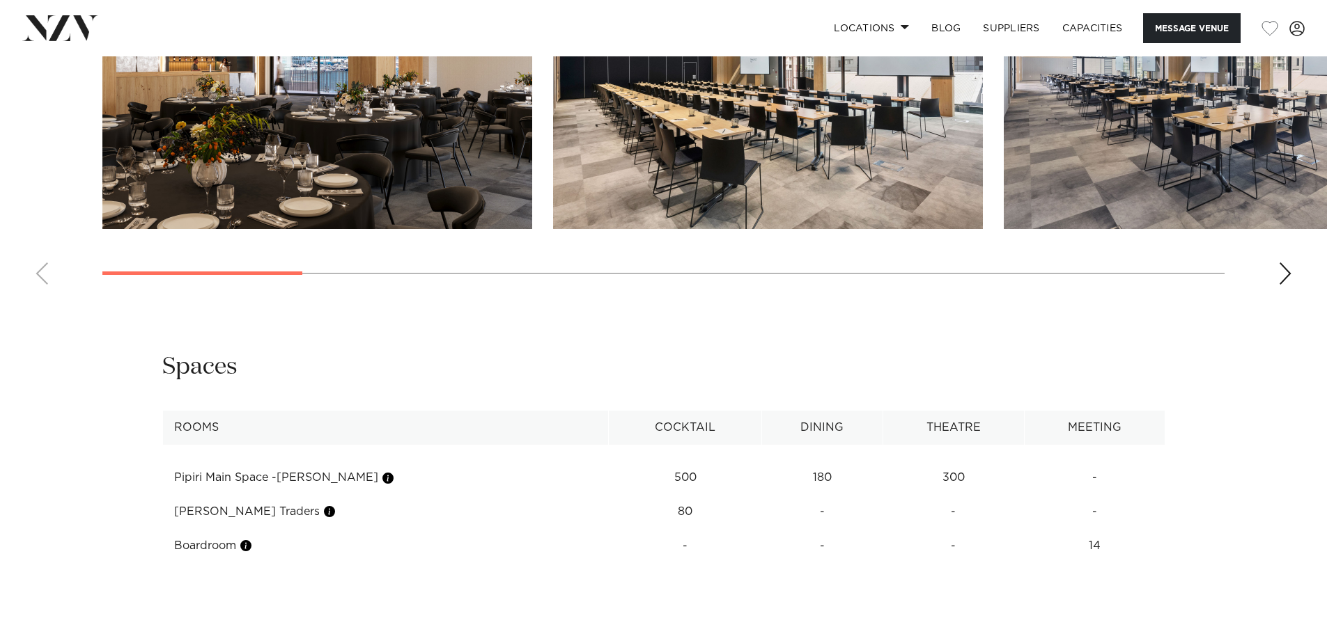
scroll to position [1308, 0]
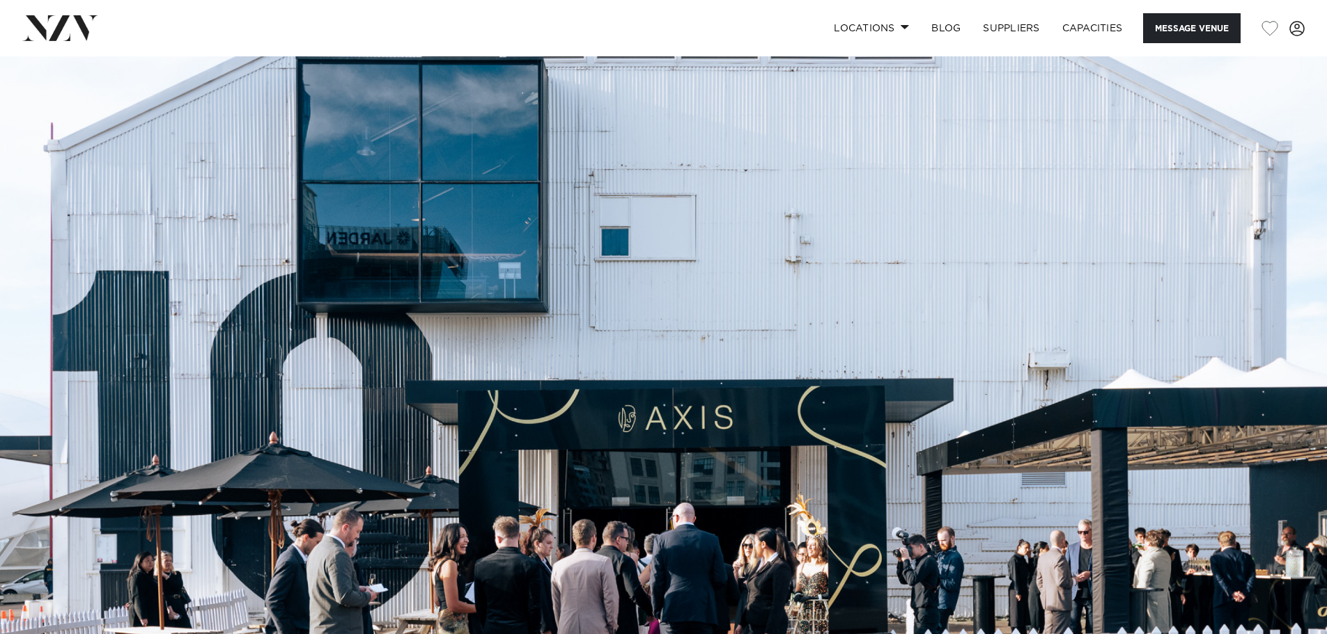
click at [83, 18] on img at bounding box center [60, 27] width 76 height 25
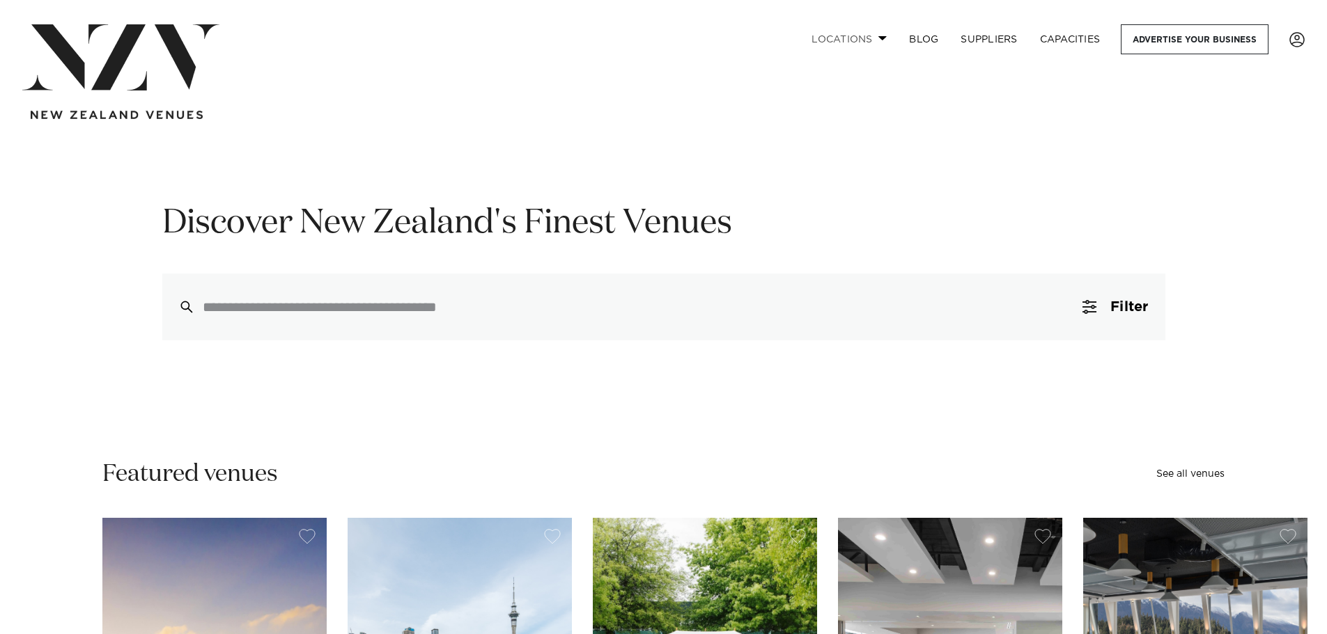
click at [886, 34] on link "Locations" at bounding box center [849, 39] width 98 height 30
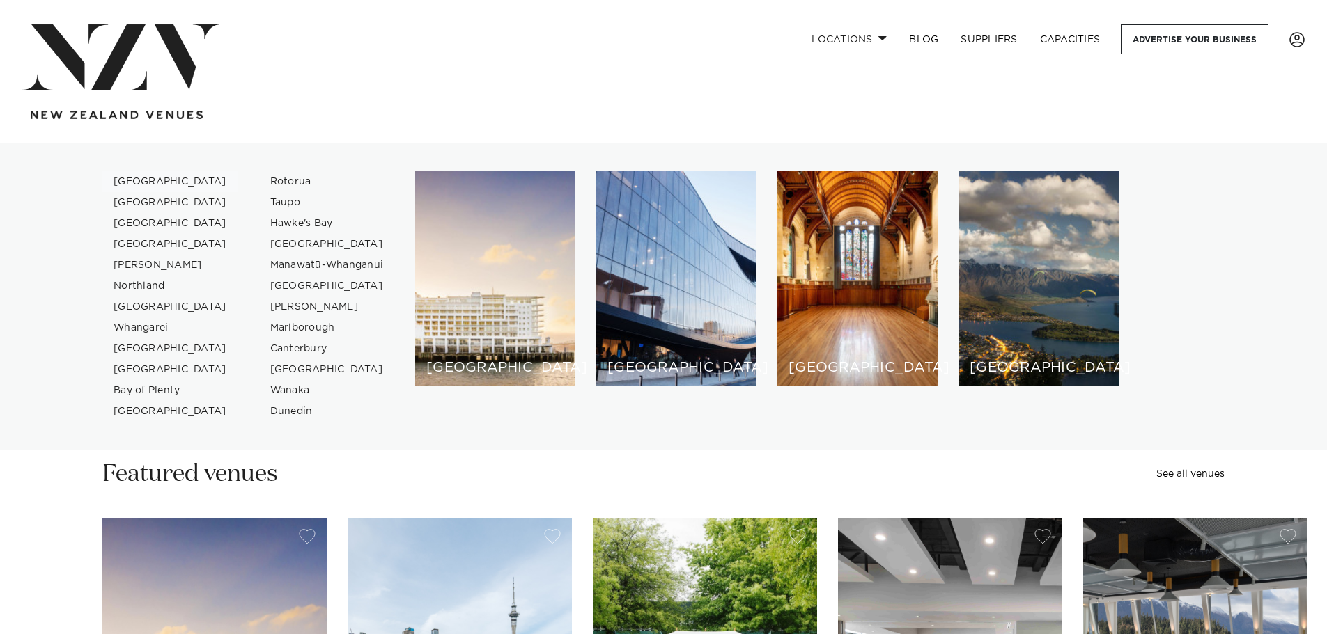
click at [139, 178] on link "[GEOGRAPHIC_DATA]" at bounding box center [170, 181] width 136 height 21
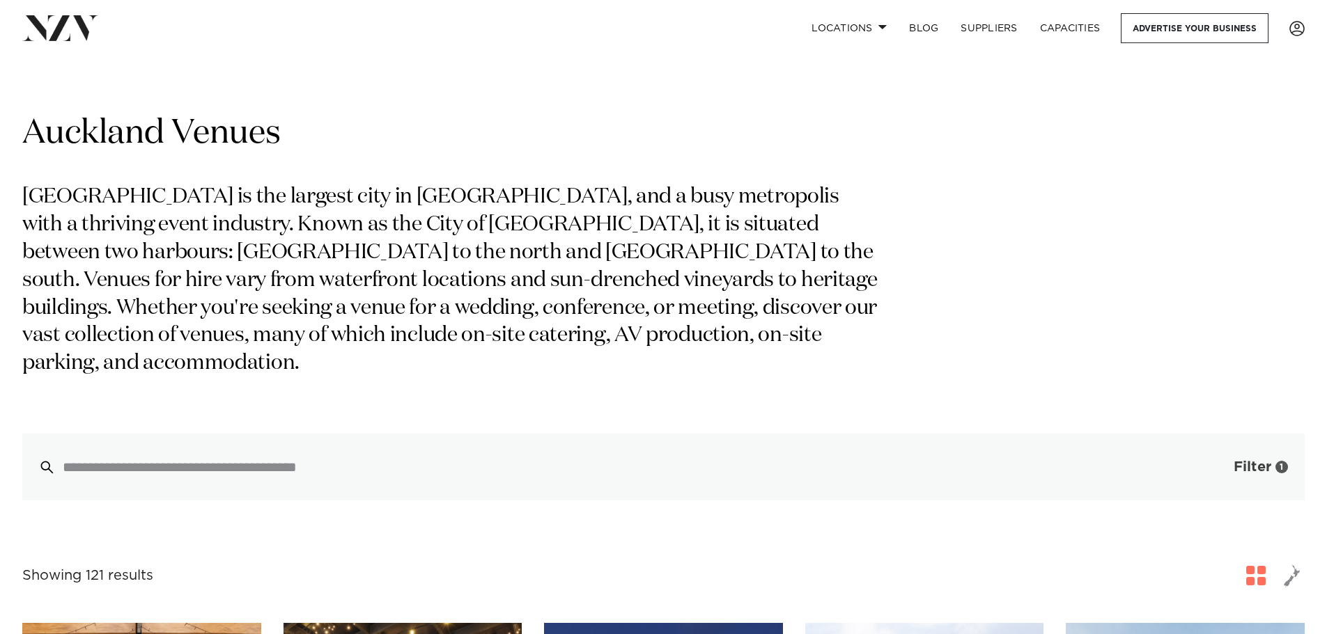
click at [1259, 460] on span "Filter" at bounding box center [1252, 467] width 38 height 14
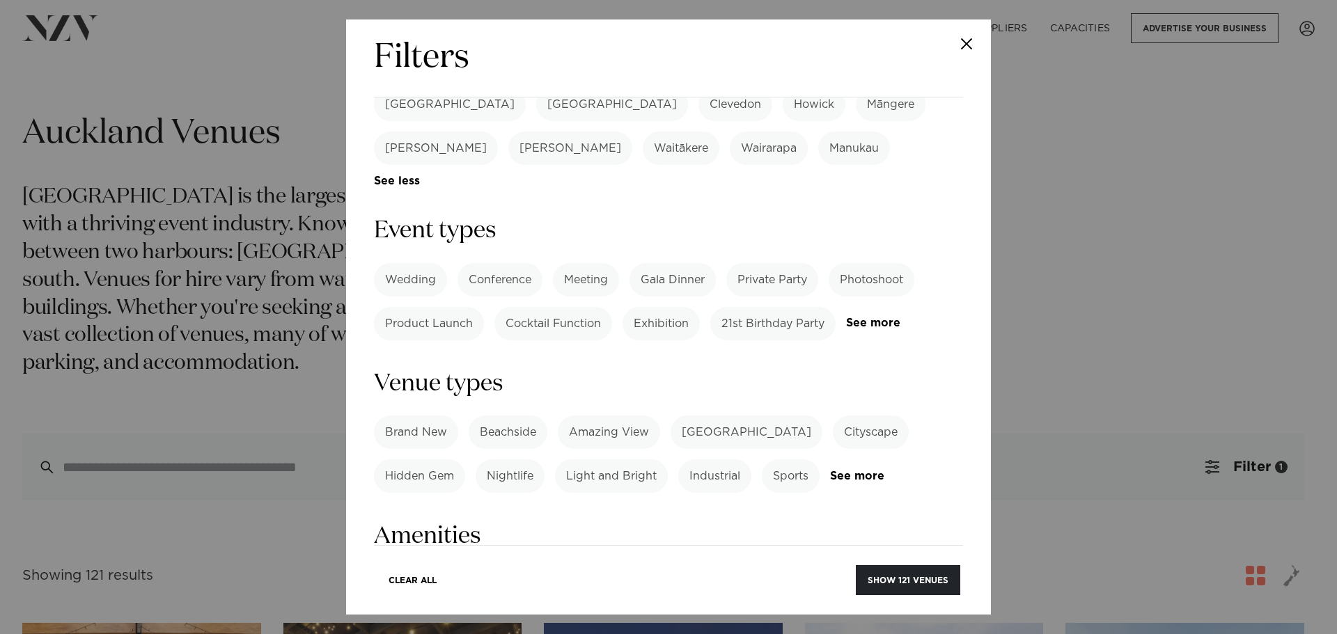
scroll to position [627, 0]
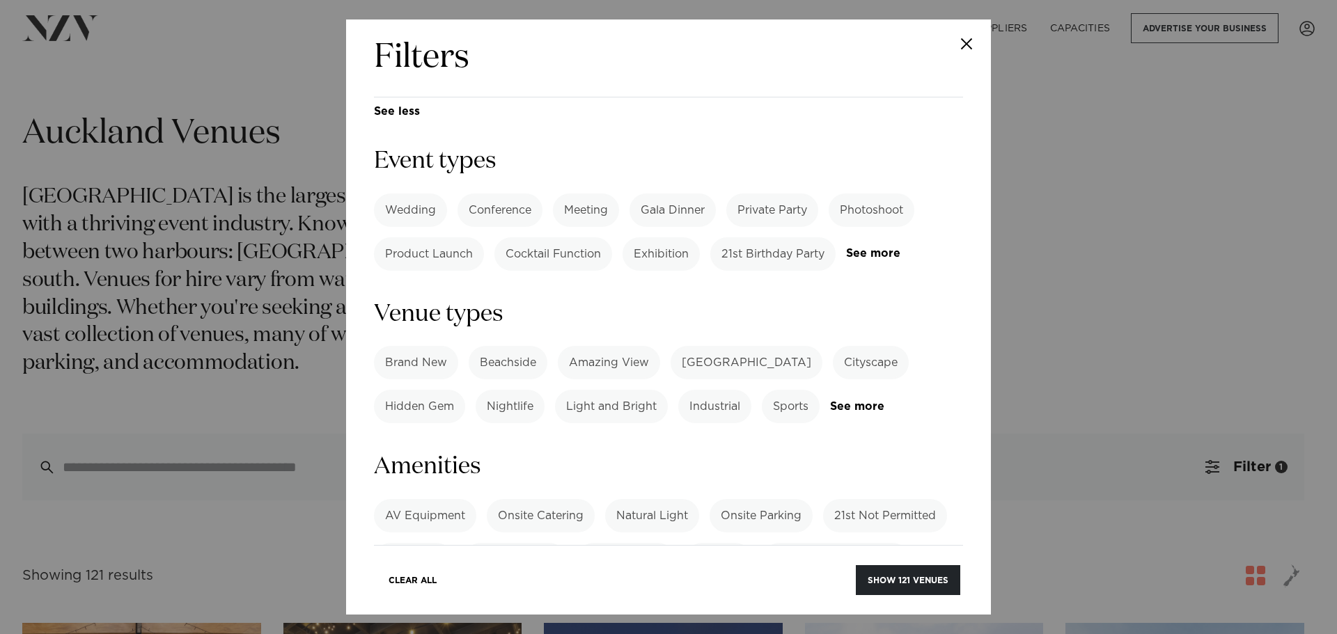
click at [800, 390] on label "Sports" at bounding box center [791, 406] width 58 height 33
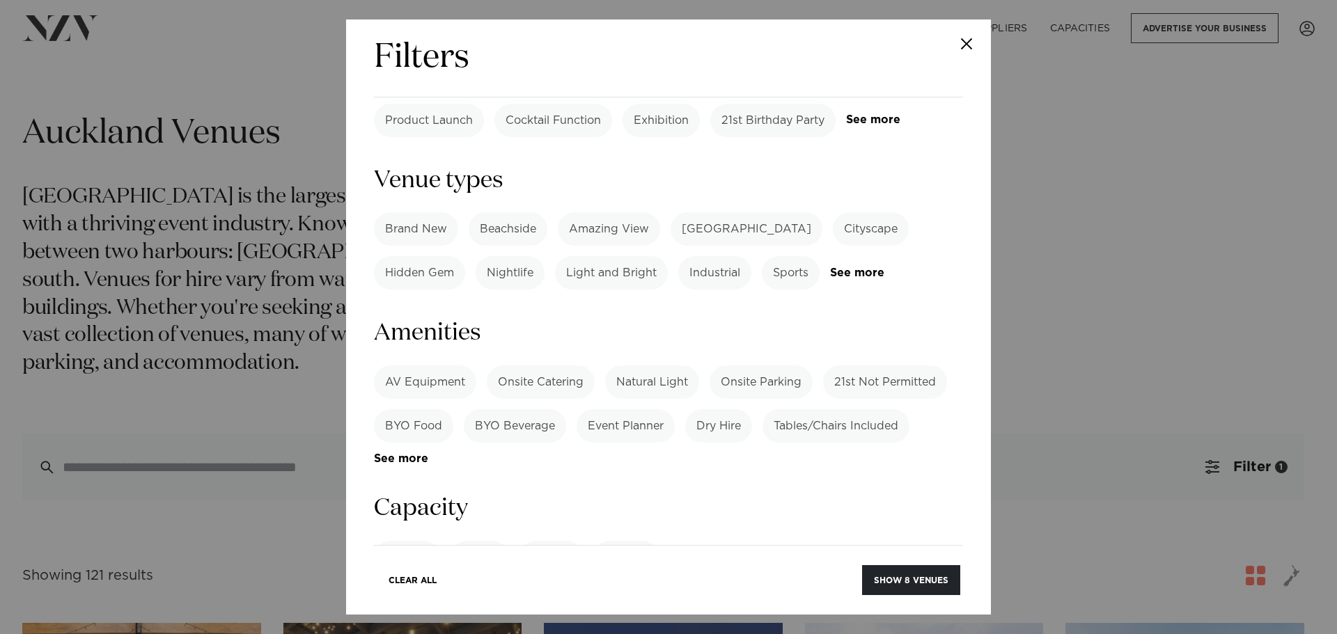
scroll to position [766, 0]
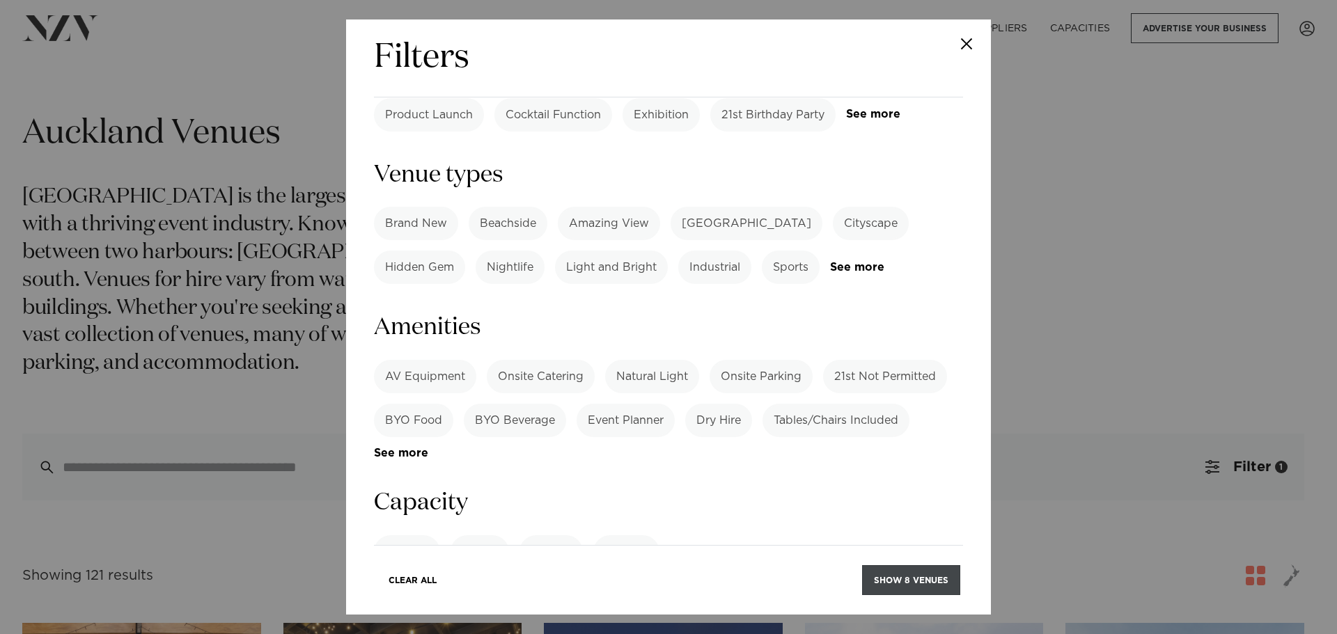
click at [887, 579] on button "Show 8 venues" at bounding box center [911, 581] width 98 height 30
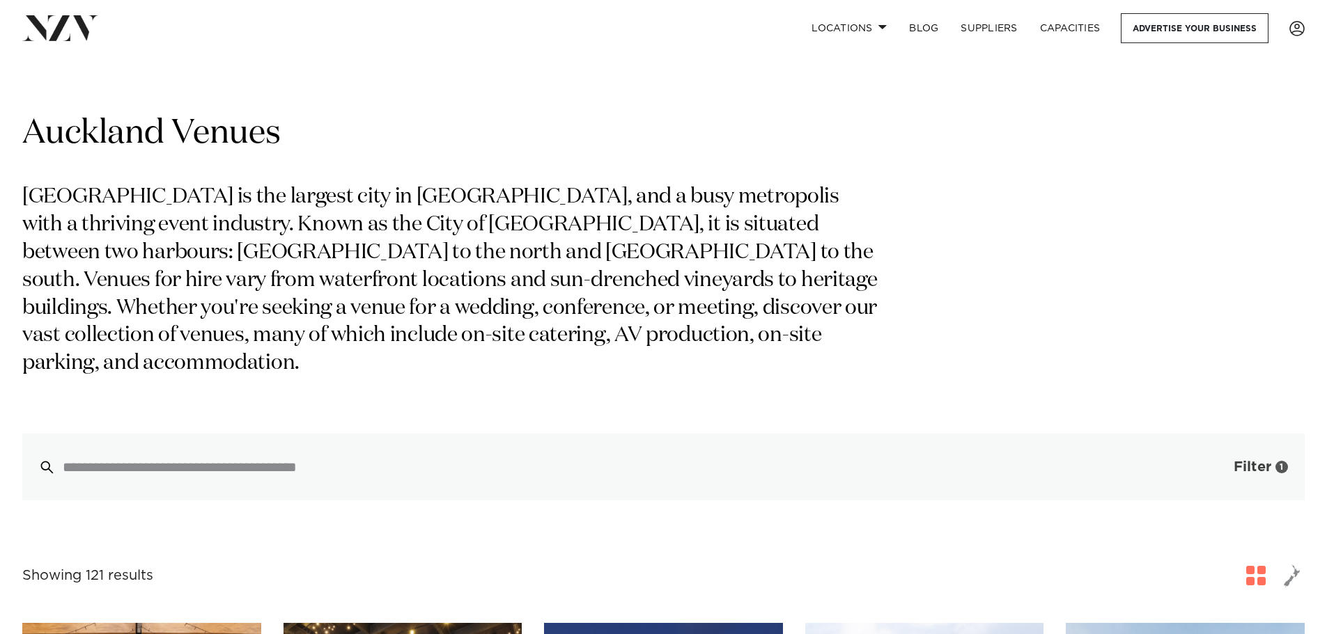
click at [1241, 460] on span "Filter" at bounding box center [1252, 467] width 38 height 14
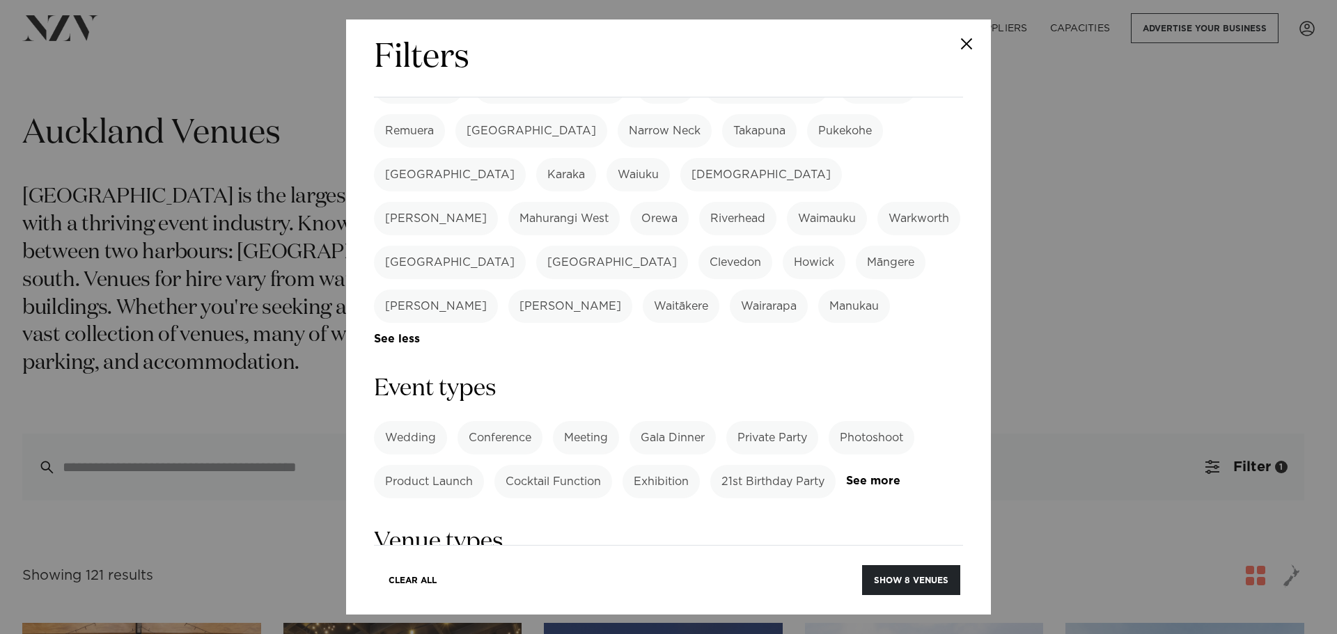
scroll to position [557, 0]
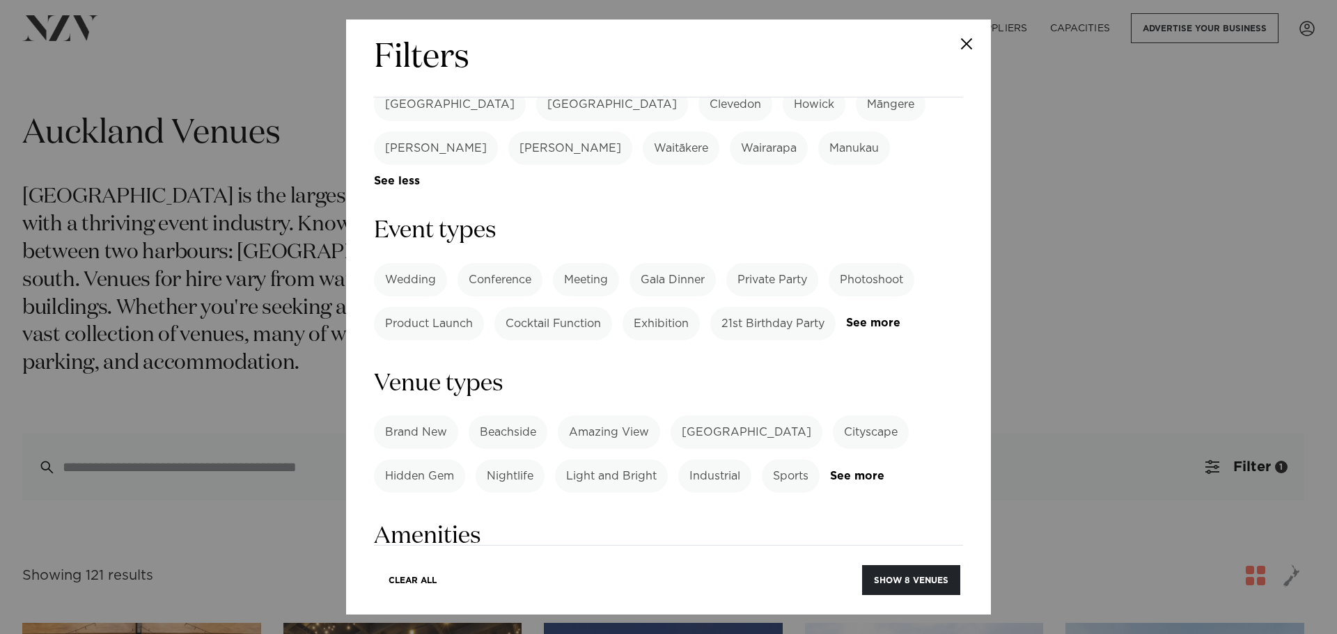
click at [802, 460] on label "Sports" at bounding box center [791, 476] width 58 height 33
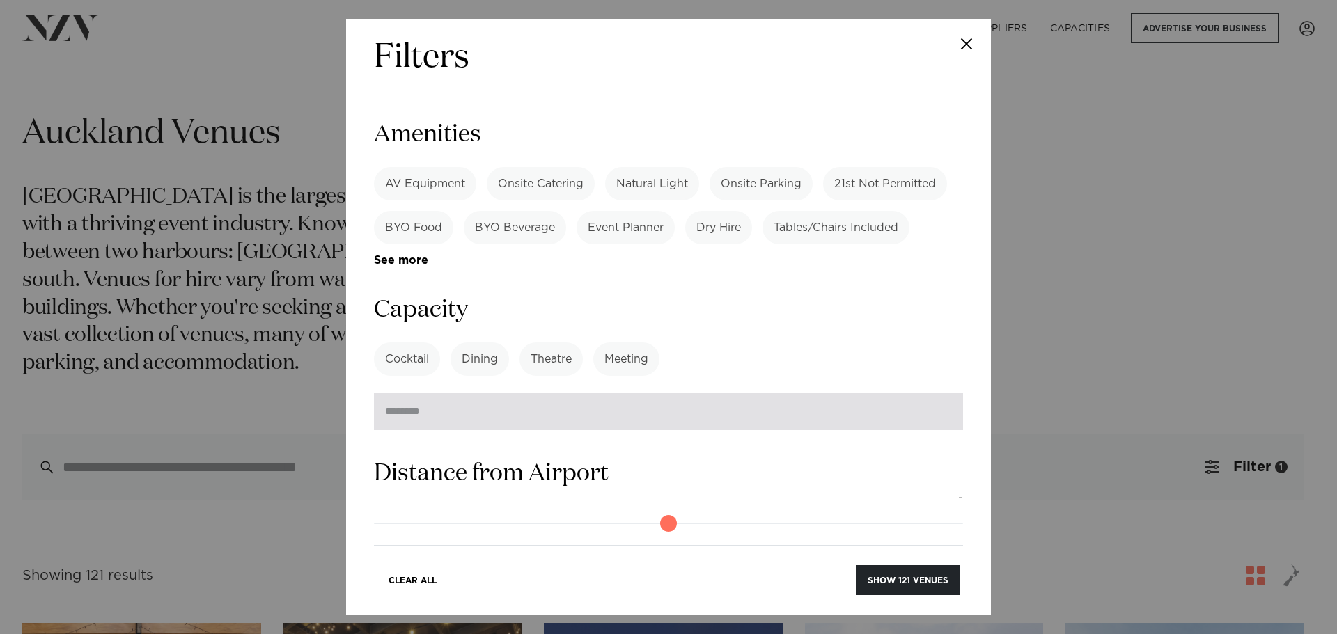
scroll to position [975, 0]
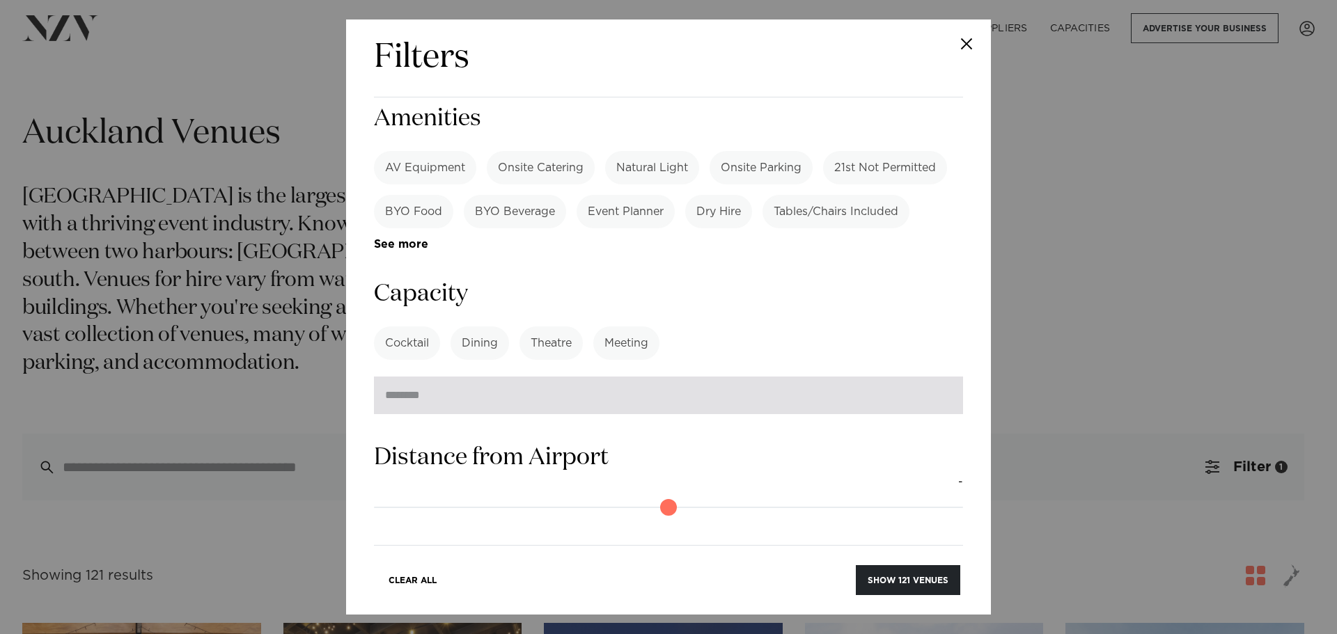
click at [563, 377] on input "number" at bounding box center [668, 396] width 589 height 38
click at [635, 377] on input "number" at bounding box center [668, 396] width 589 height 38
click at [470, 377] on input "number" at bounding box center [668, 396] width 589 height 38
type input "*"
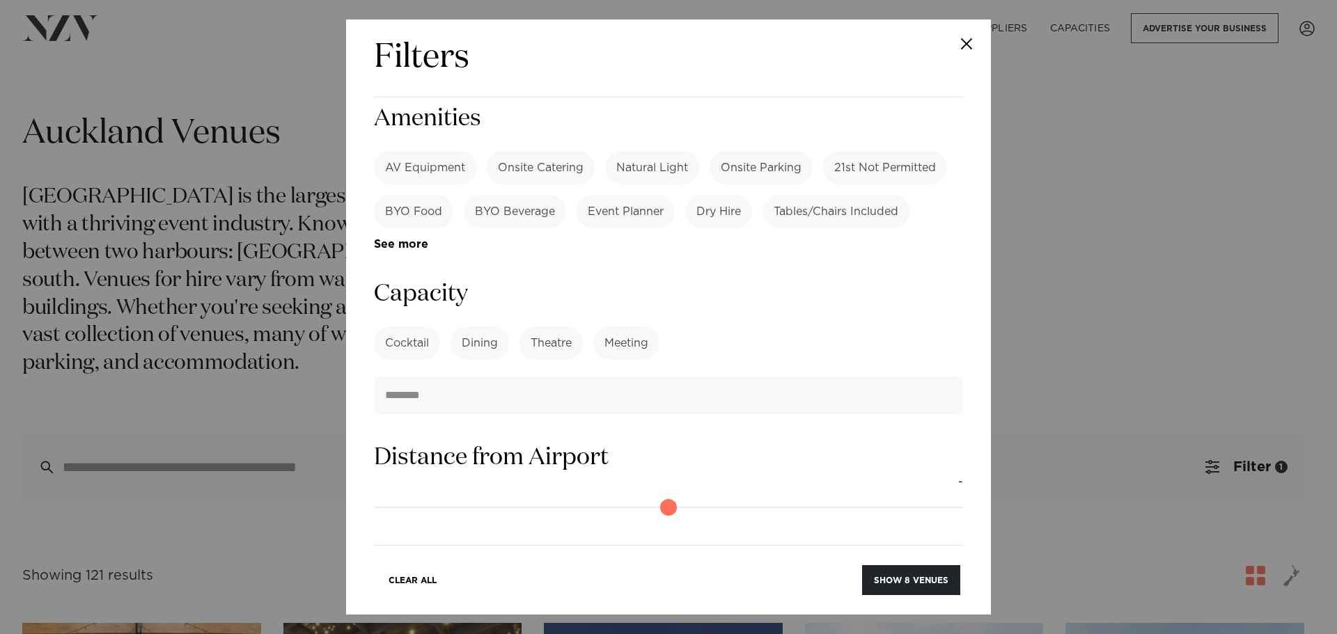
type input "***"
click at [760, 279] on section "Capacity Cocktail Dining Theatre Meeting See more ***" at bounding box center [668, 347] width 589 height 136
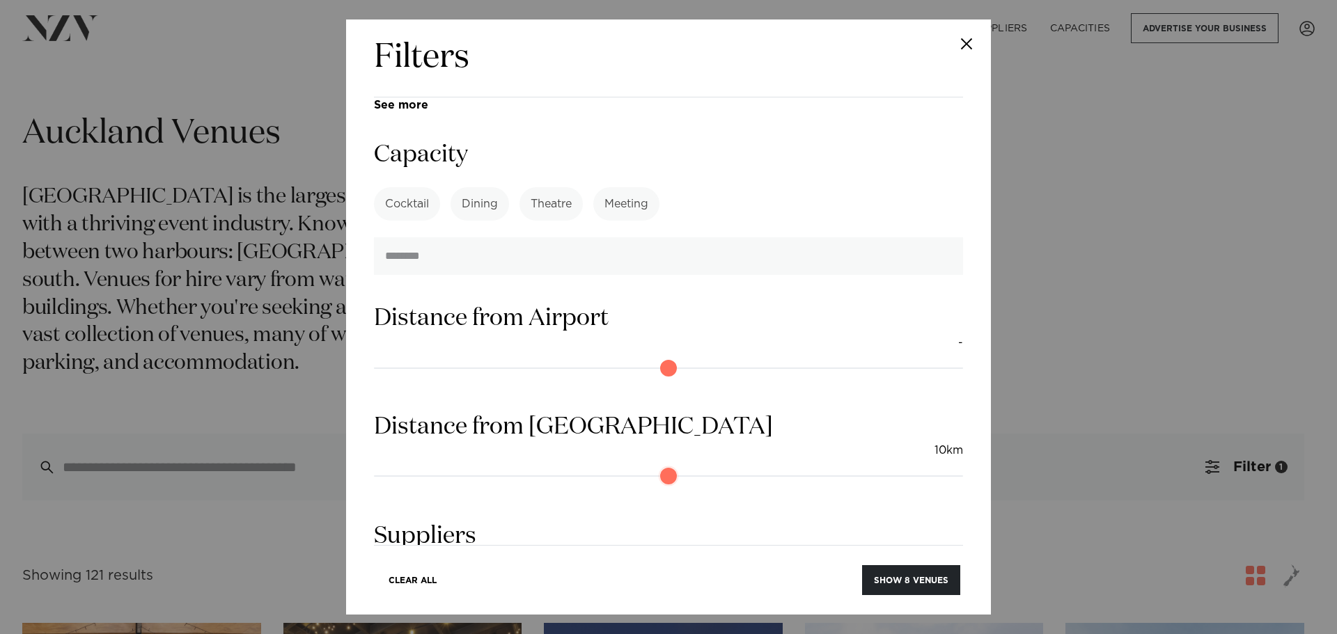
drag, startPoint x: 386, startPoint y: 366, endPoint x: 447, endPoint y: 375, distance: 61.9
type input "**"
click at [447, 465] on input "range" at bounding box center [668, 476] width 589 height 22
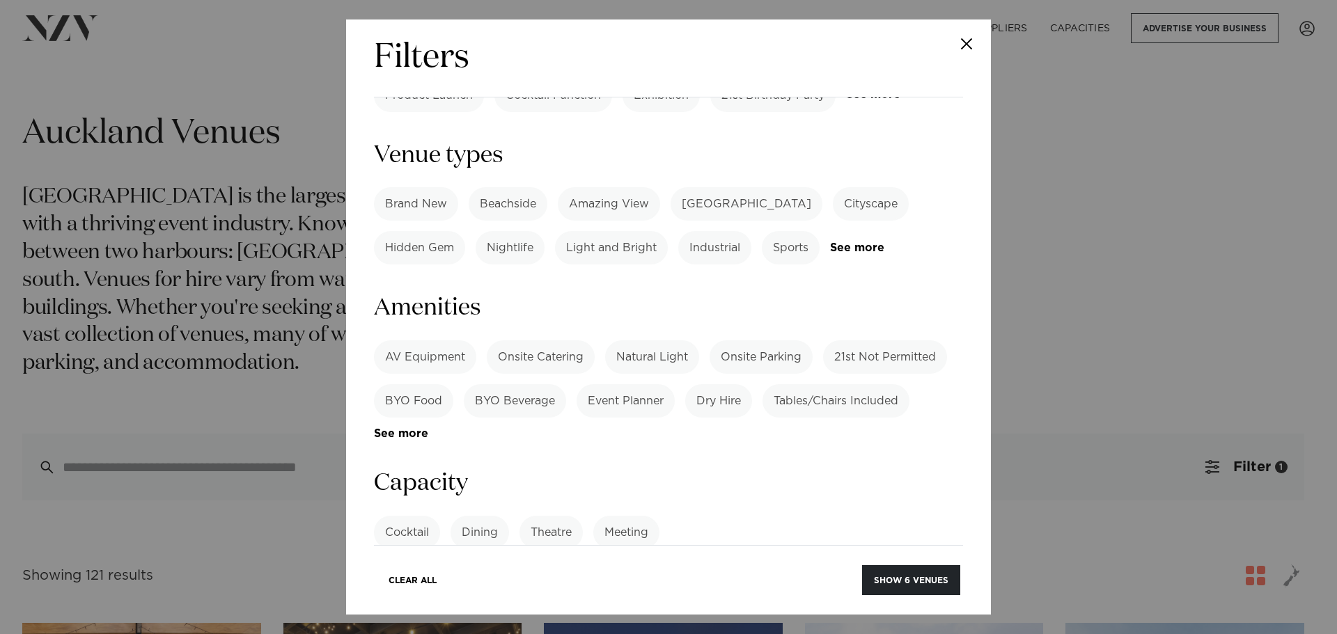
scroll to position [761, 0]
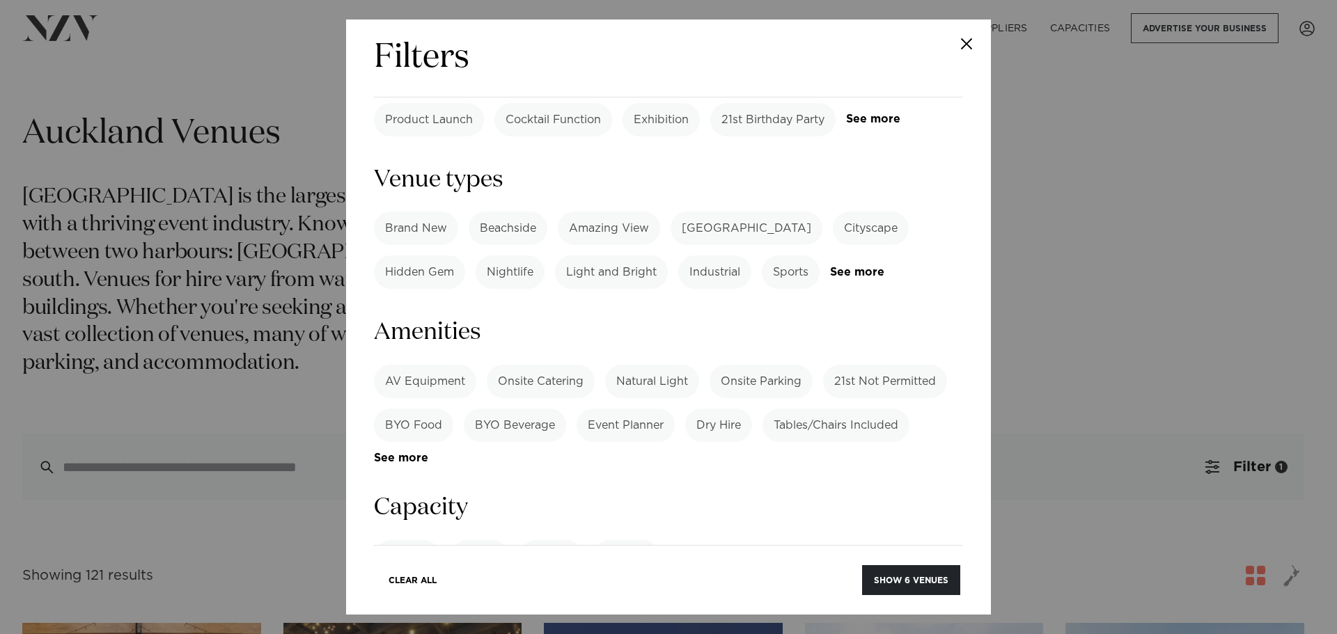
click at [543, 365] on label "Onsite Catering" at bounding box center [541, 381] width 108 height 33
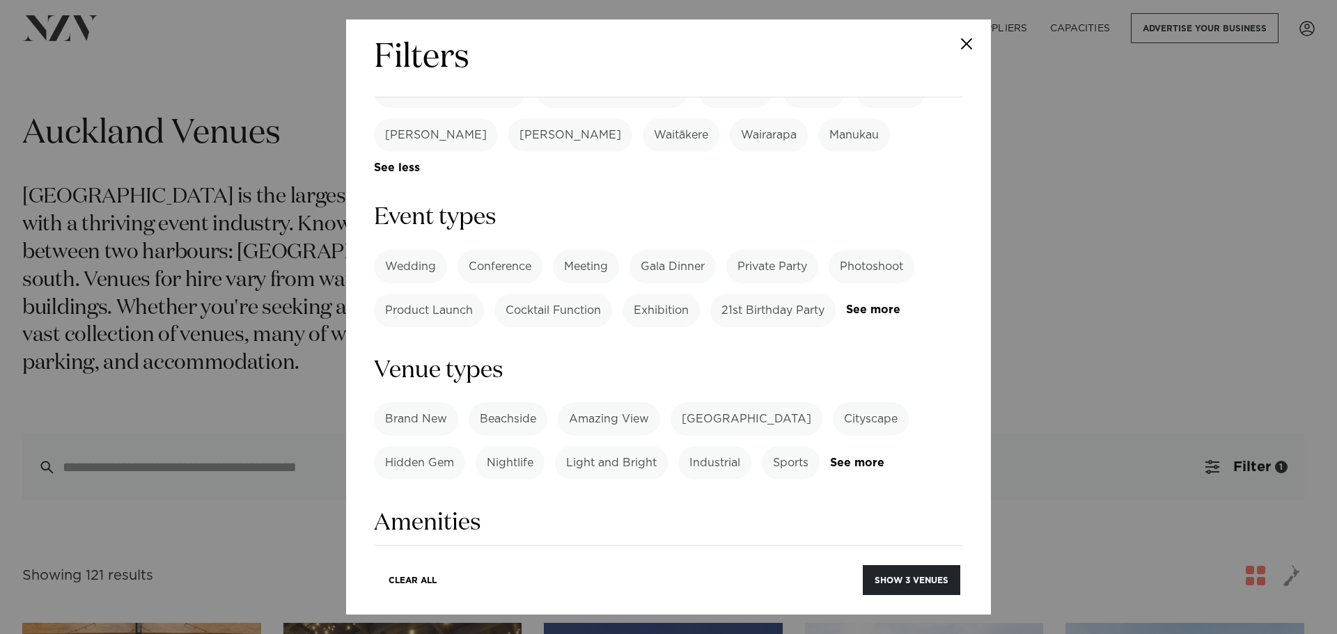
scroll to position [552, 0]
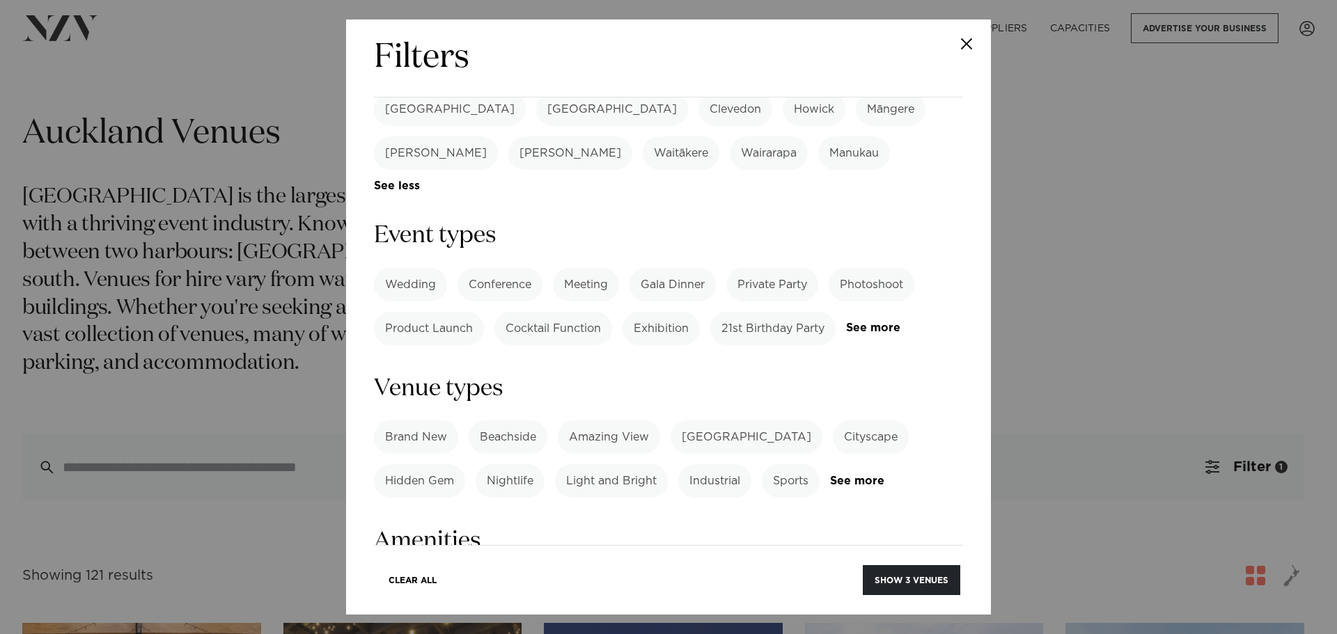
click at [866, 618] on label "Tables/Chairs Included" at bounding box center [836, 634] width 147 height 33
click at [910, 577] on button "Show 2 venues" at bounding box center [912, 581] width 98 height 30
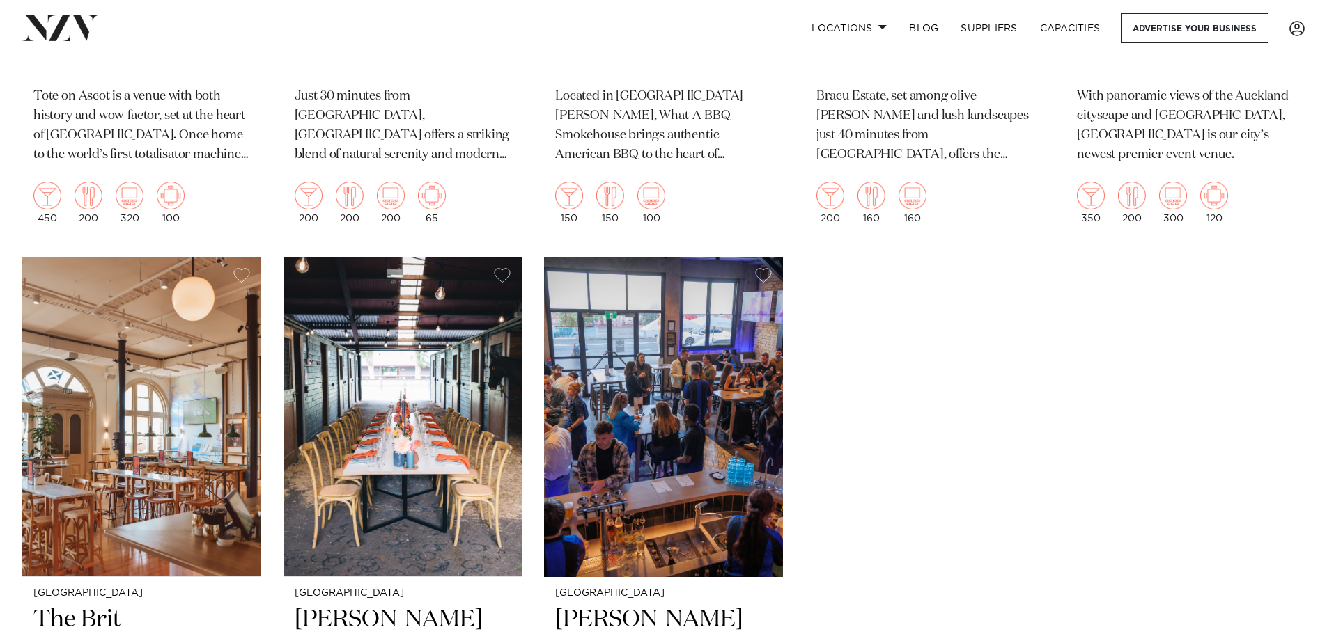
scroll to position [905, 0]
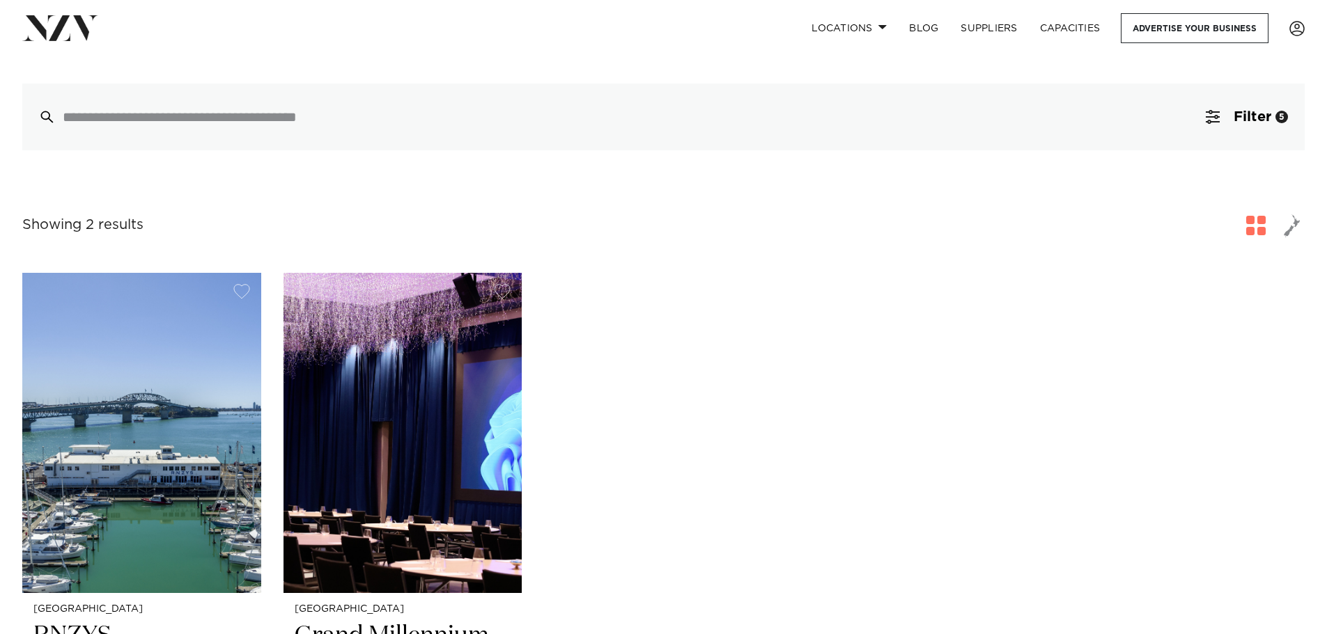
scroll to position [279, 0]
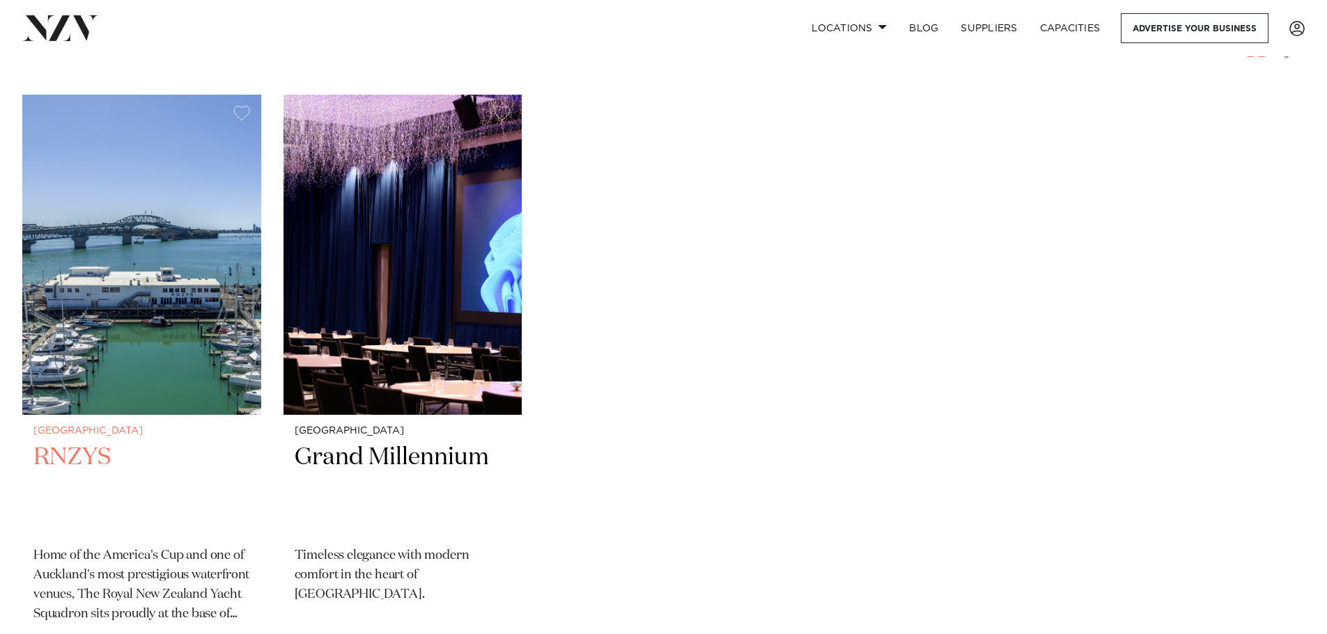
click at [198, 311] on img at bounding box center [141, 255] width 239 height 320
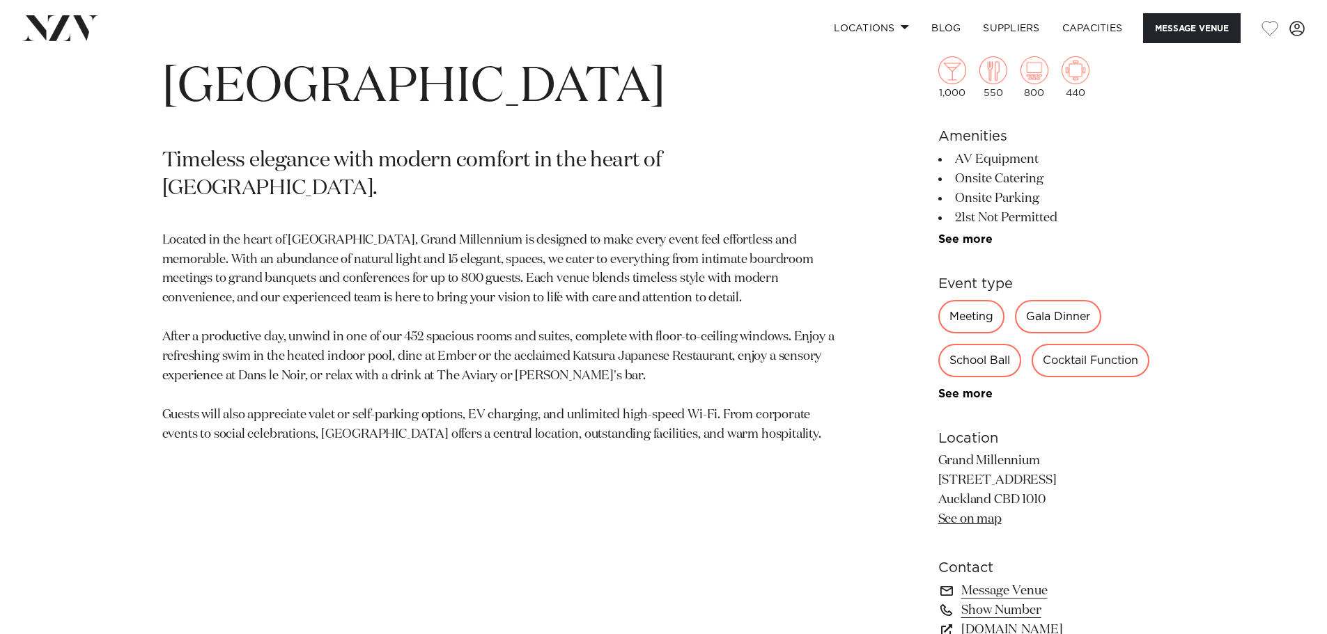
scroll to position [696, 0]
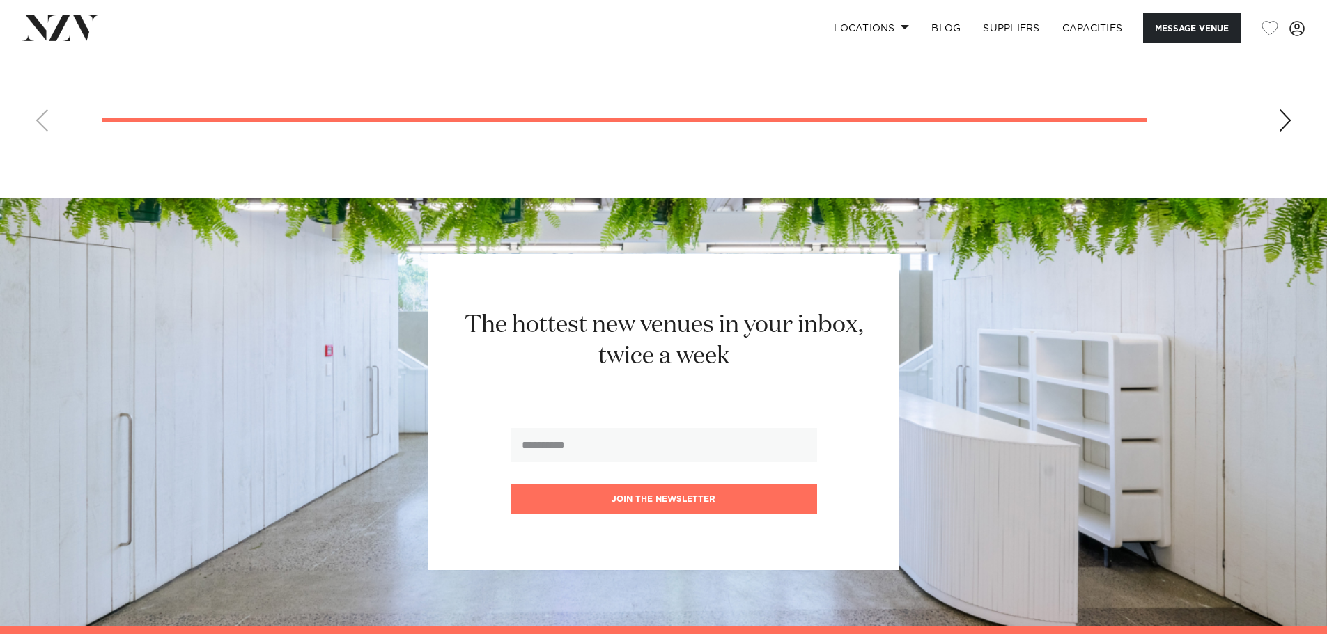
scroll to position [3188, 0]
